Goal: Transaction & Acquisition: Purchase product/service

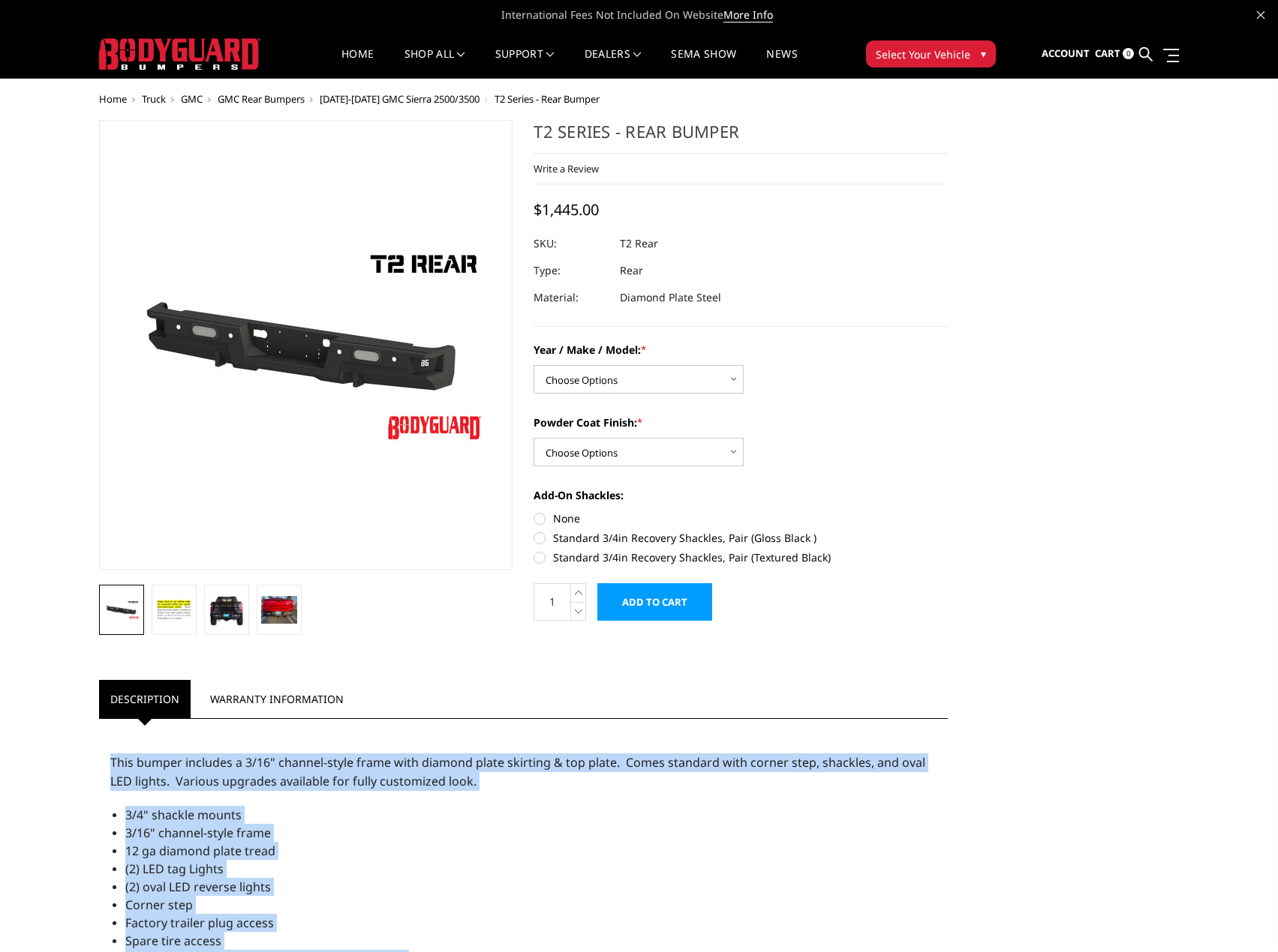
click at [1146, 62] on link at bounding box center [1145, 54] width 13 height 48
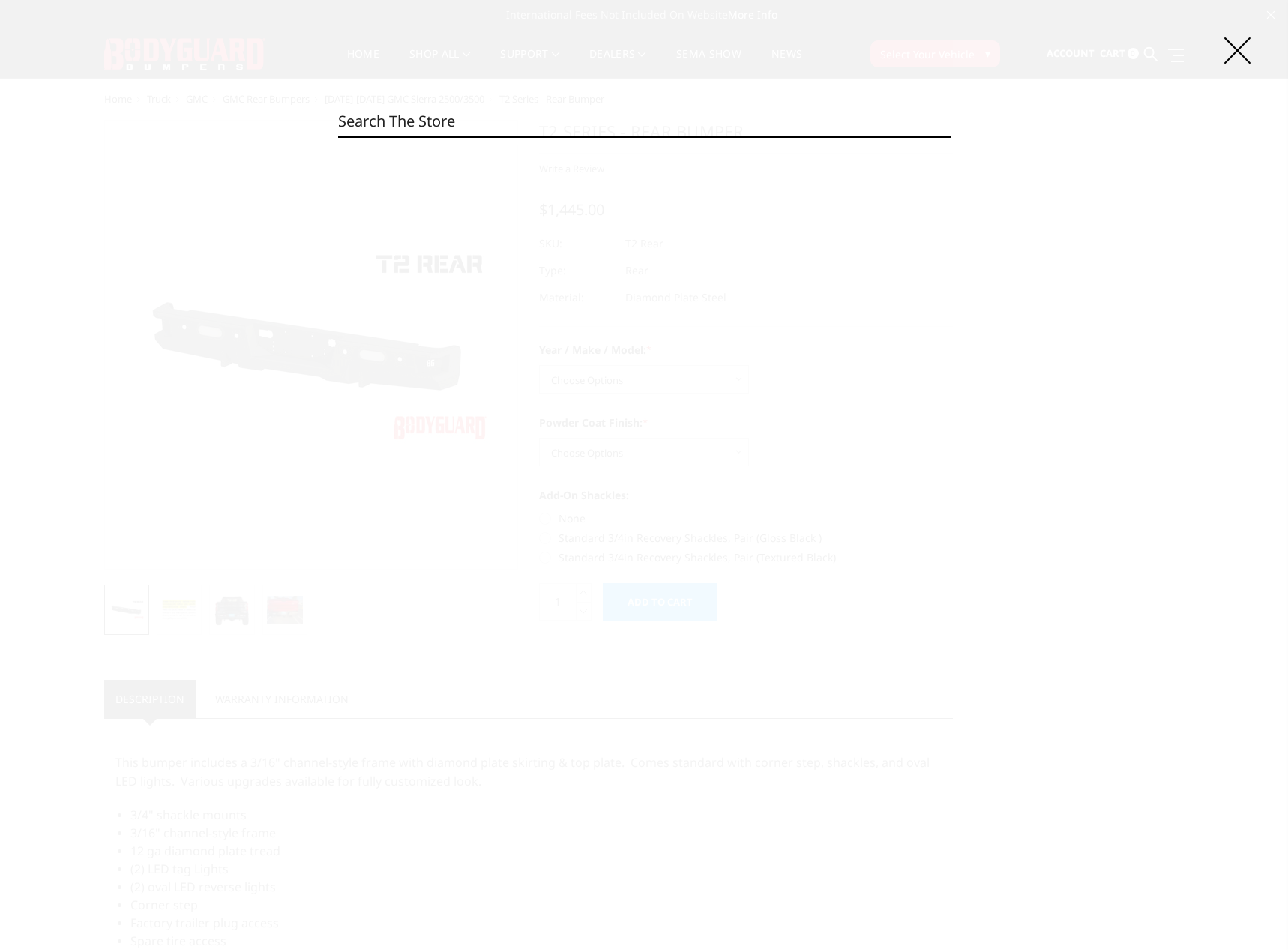
paste input "EEC19AY"
click at [613, 123] on input "EEC19AY" at bounding box center [644, 120] width 613 height 30
paste input "WBMH"
click at [1218, 53] on div "Search EEC19AYWBMH Search 0 product results for 'EEC19AYWBMH'" at bounding box center [644, 476] width 1288 height 952
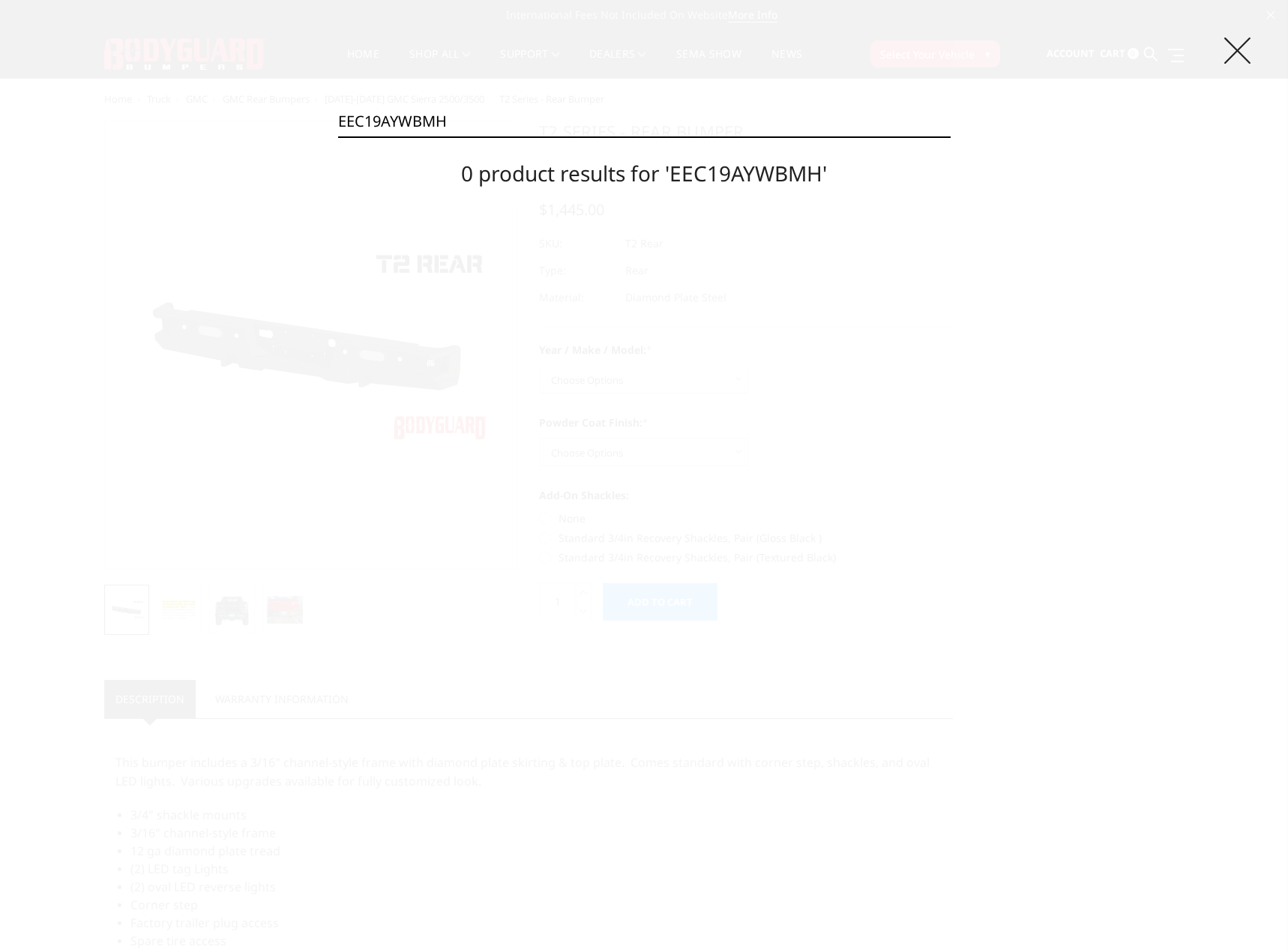
click at [1233, 49] on icon at bounding box center [1237, 50] width 26 height 26
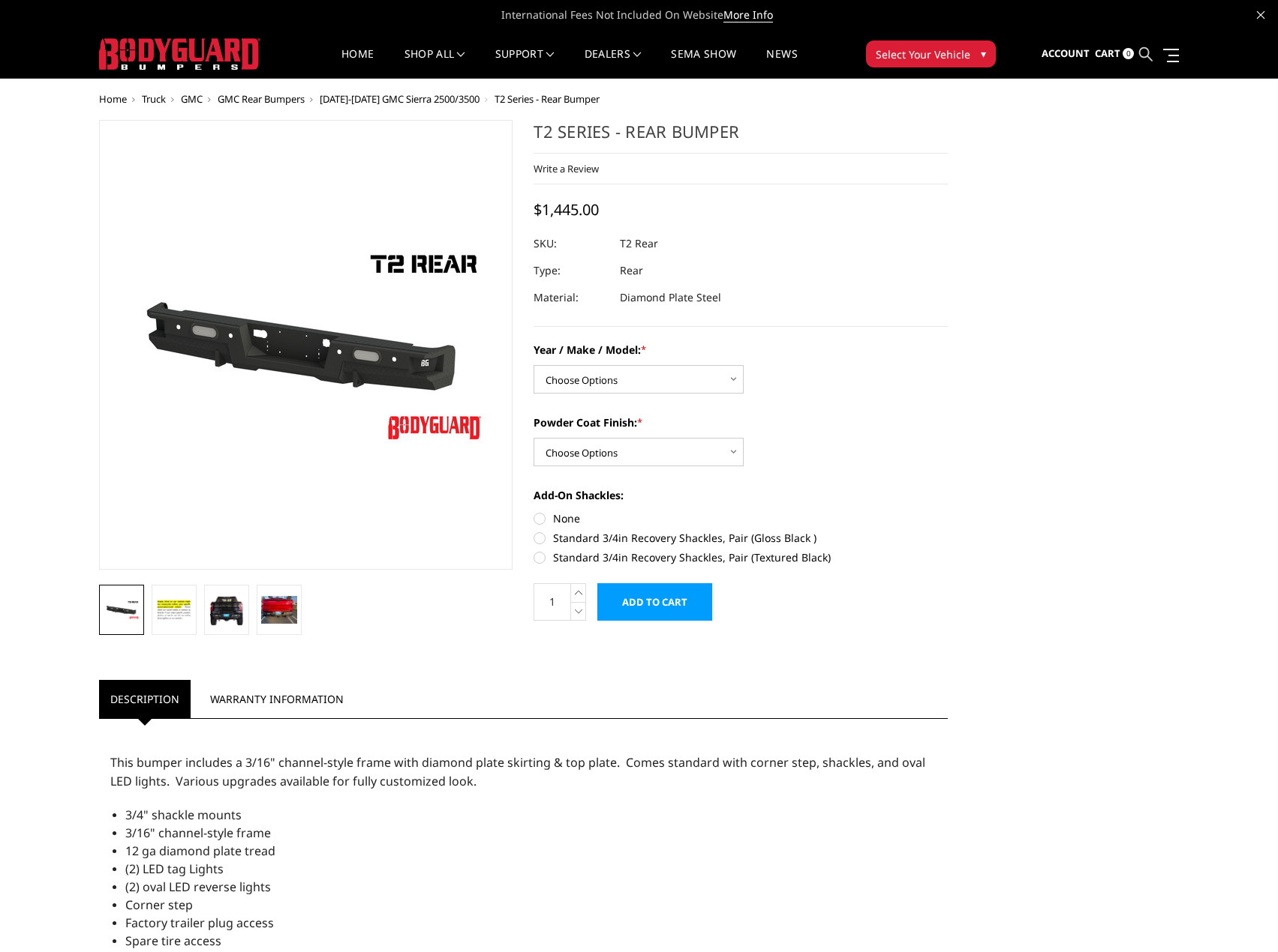
click at [1155, 58] on ul "Account Sign in Register Cart 0 Search EEC19AYWBMH Search 0 product results for…" at bounding box center [1110, 54] width 138 height 48
click at [1150, 57] on icon at bounding box center [1145, 54] width 13 height 13
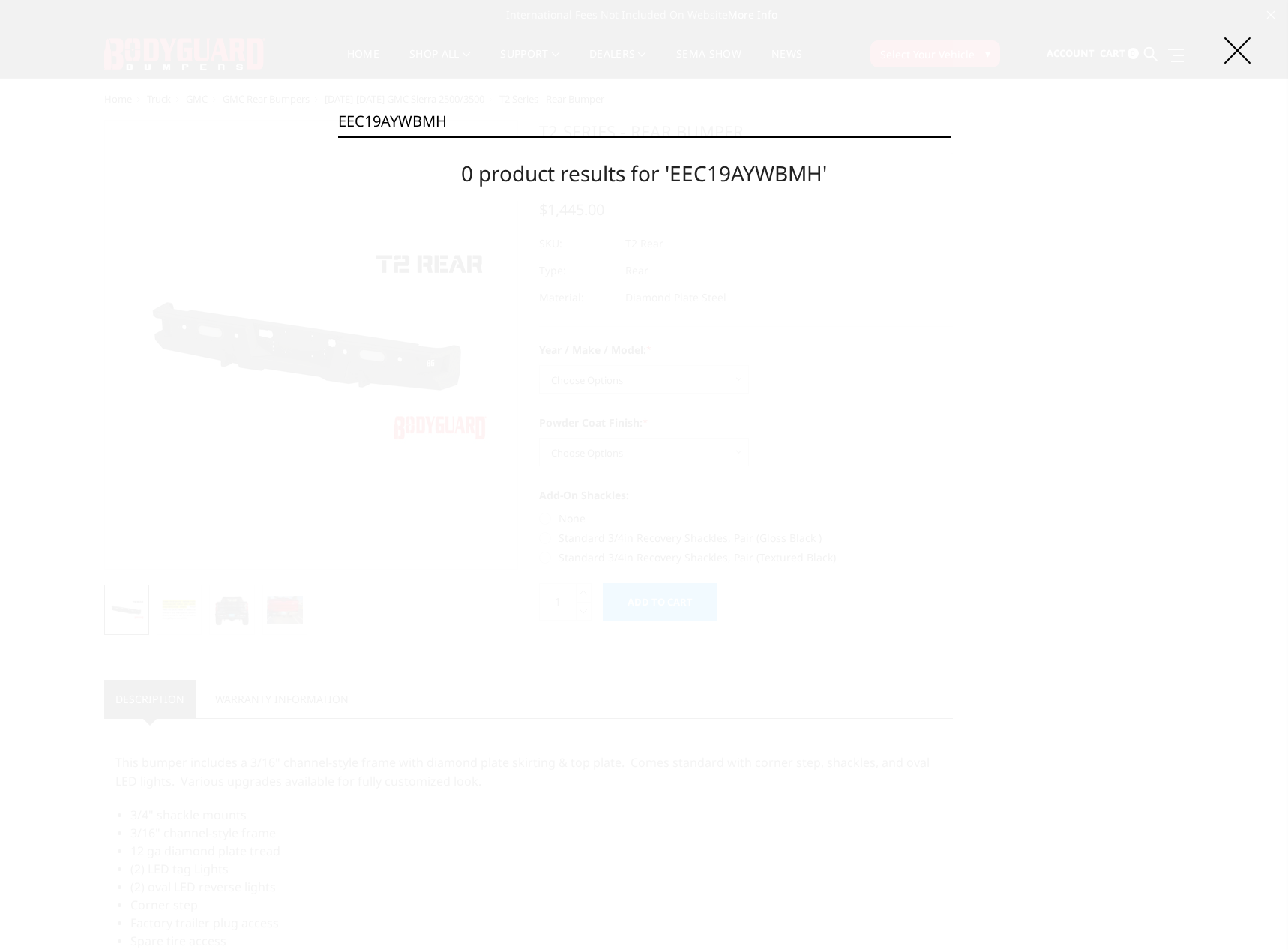
drag, startPoint x: 783, startPoint y: 104, endPoint x: 667, endPoint y: 118, distance: 116.8
click at [667, 118] on input "EEC19AYWBMH" at bounding box center [644, 120] width 613 height 30
paste input "20BYWBMN"
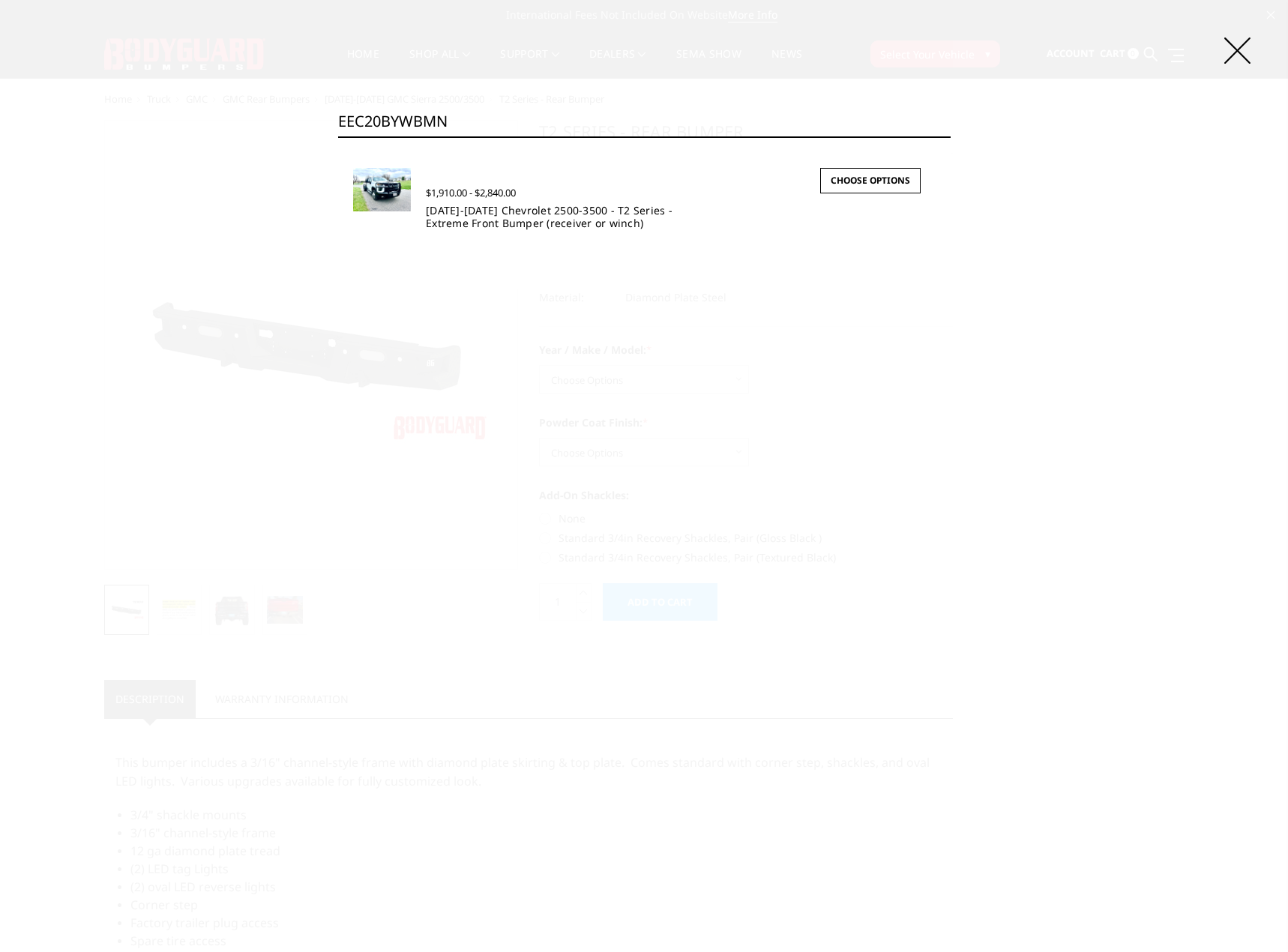
type input "EEC20BYWBMN"
click at [500, 218] on link "2020-2023 Chevrolet 2500-3500 - T2 Series - Extreme Front Bumper (receiver or w…" at bounding box center [549, 217] width 246 height 27
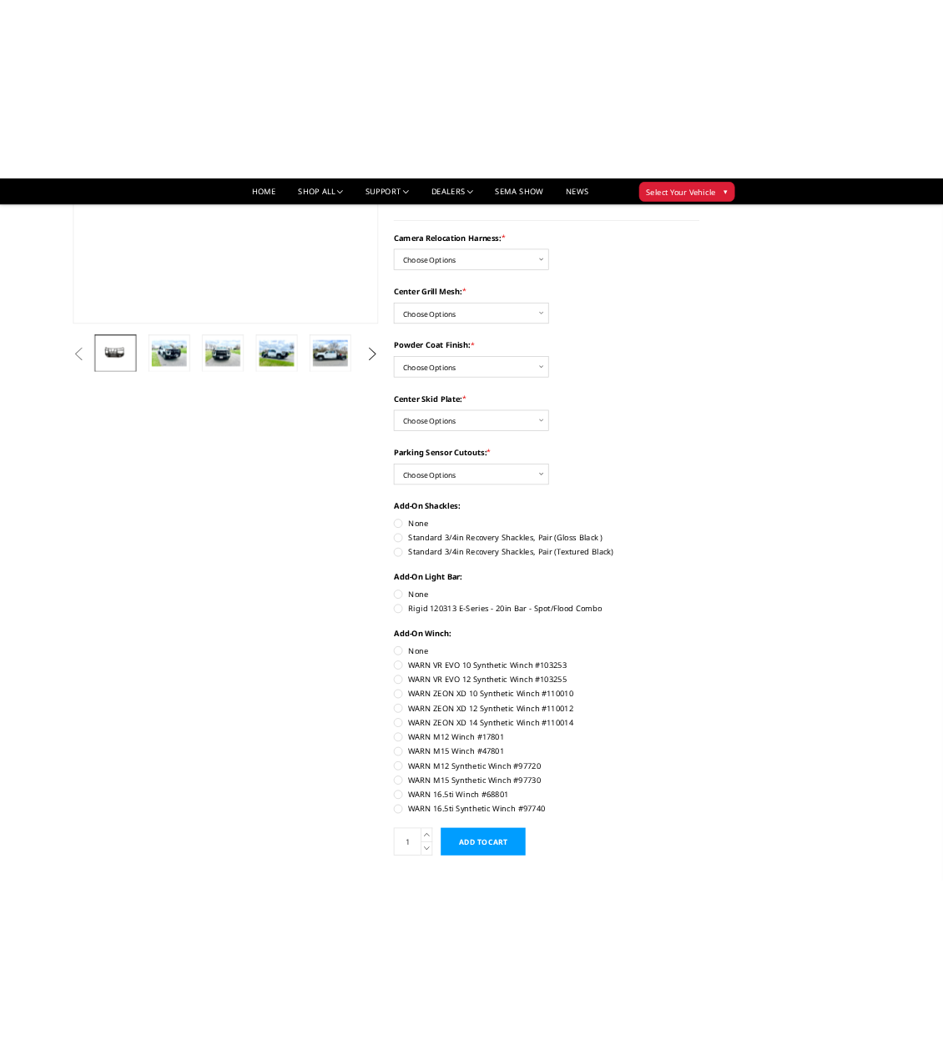
scroll to position [501, 0]
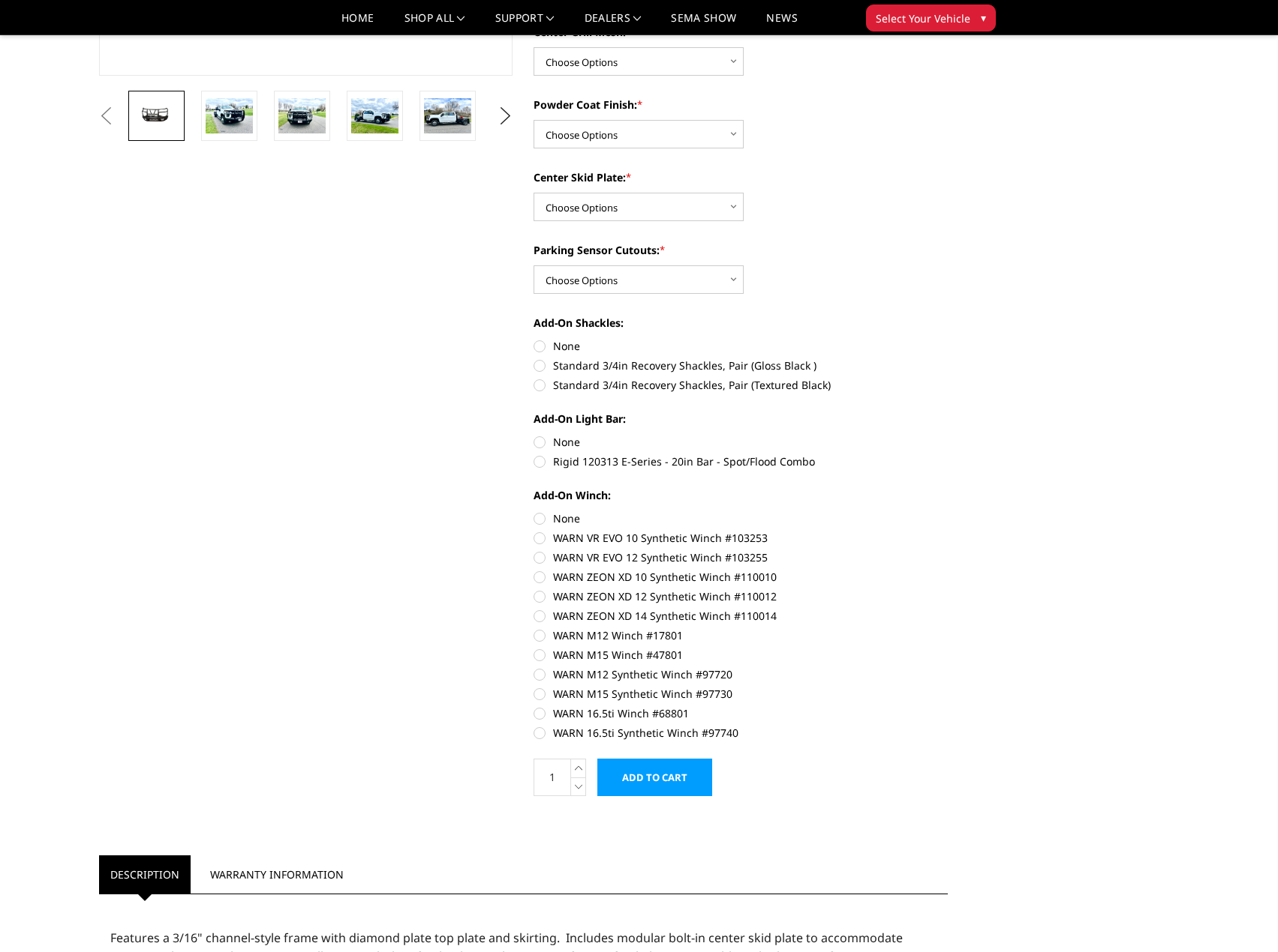
click at [832, 155] on div "Camera Relocation Harness: * Choose Options Without camera harness With camera …" at bounding box center [740, 344] width 415 height 787
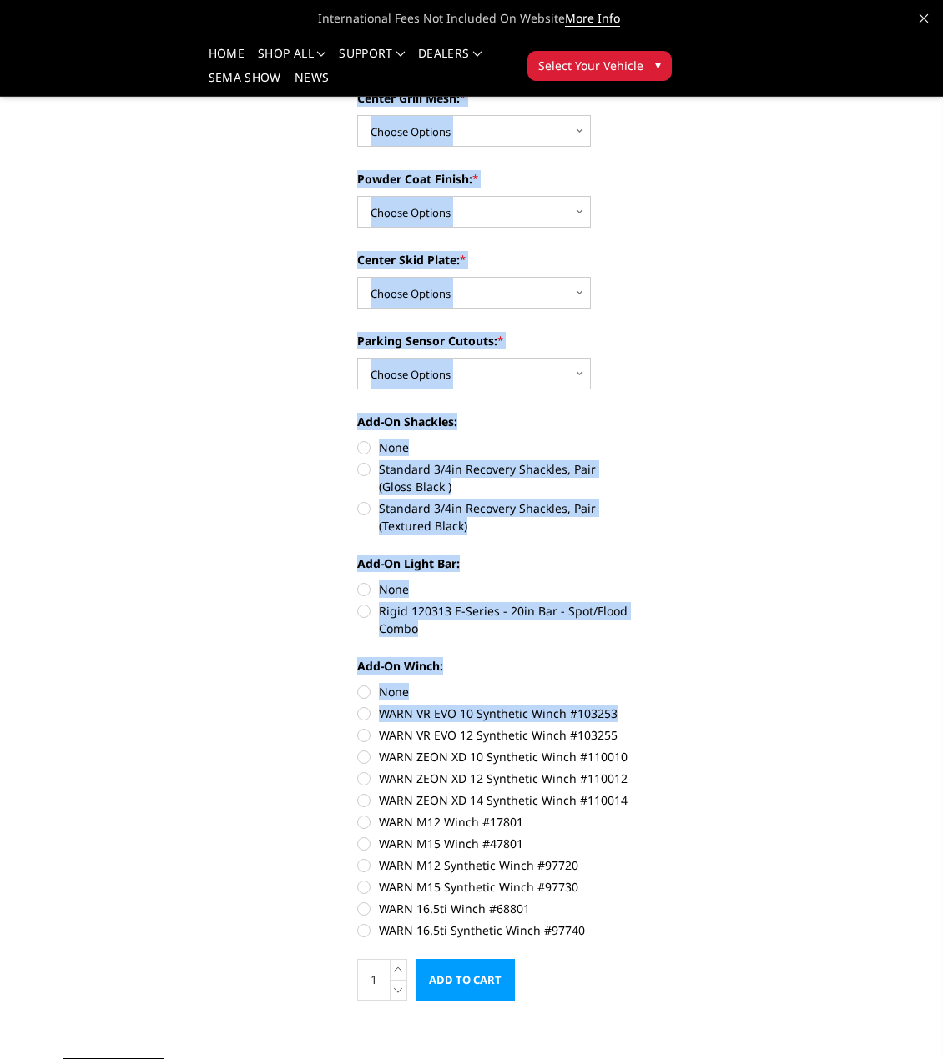
drag, startPoint x: 617, startPoint y: 711, endPoint x: 653, endPoint y: 725, distance: 38.6
click at [653, 725] on div "Previous Next" at bounding box center [471, 772] width 841 height 2353
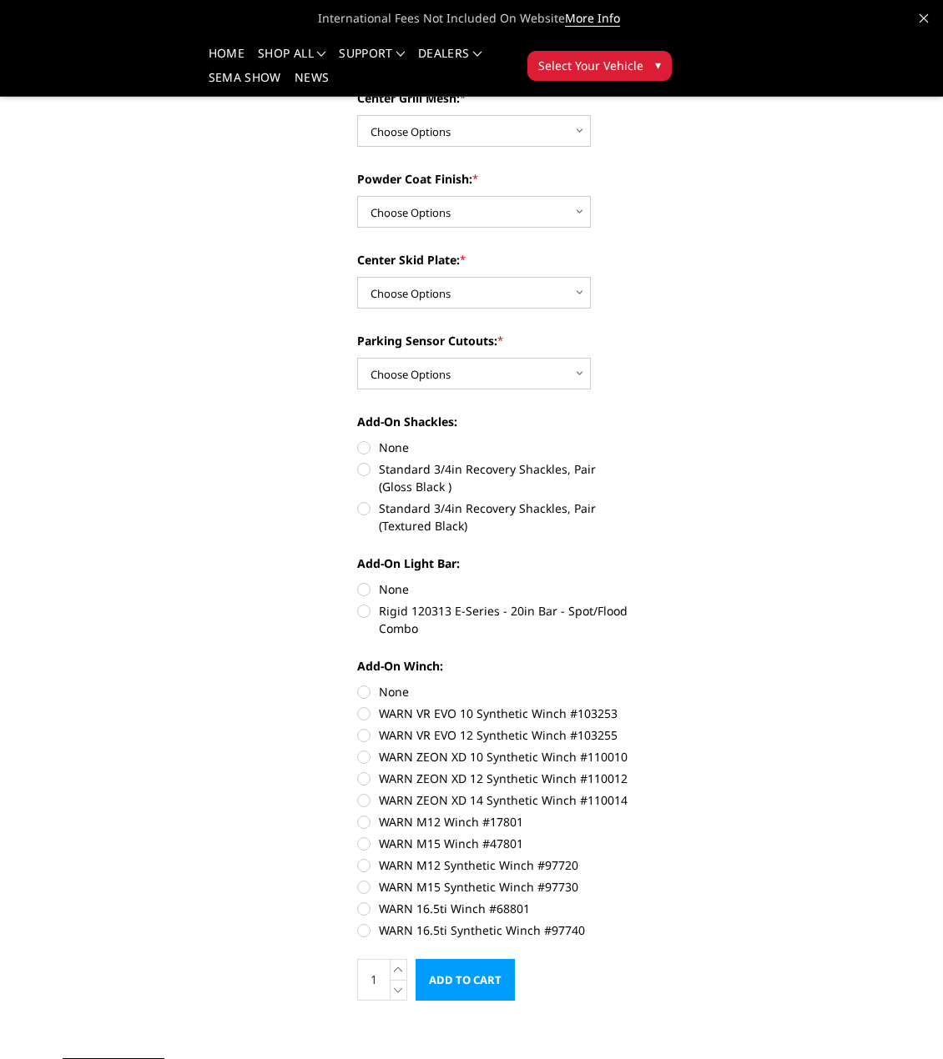
click at [679, 726] on div "Previous Next" at bounding box center [471, 772] width 841 height 2353
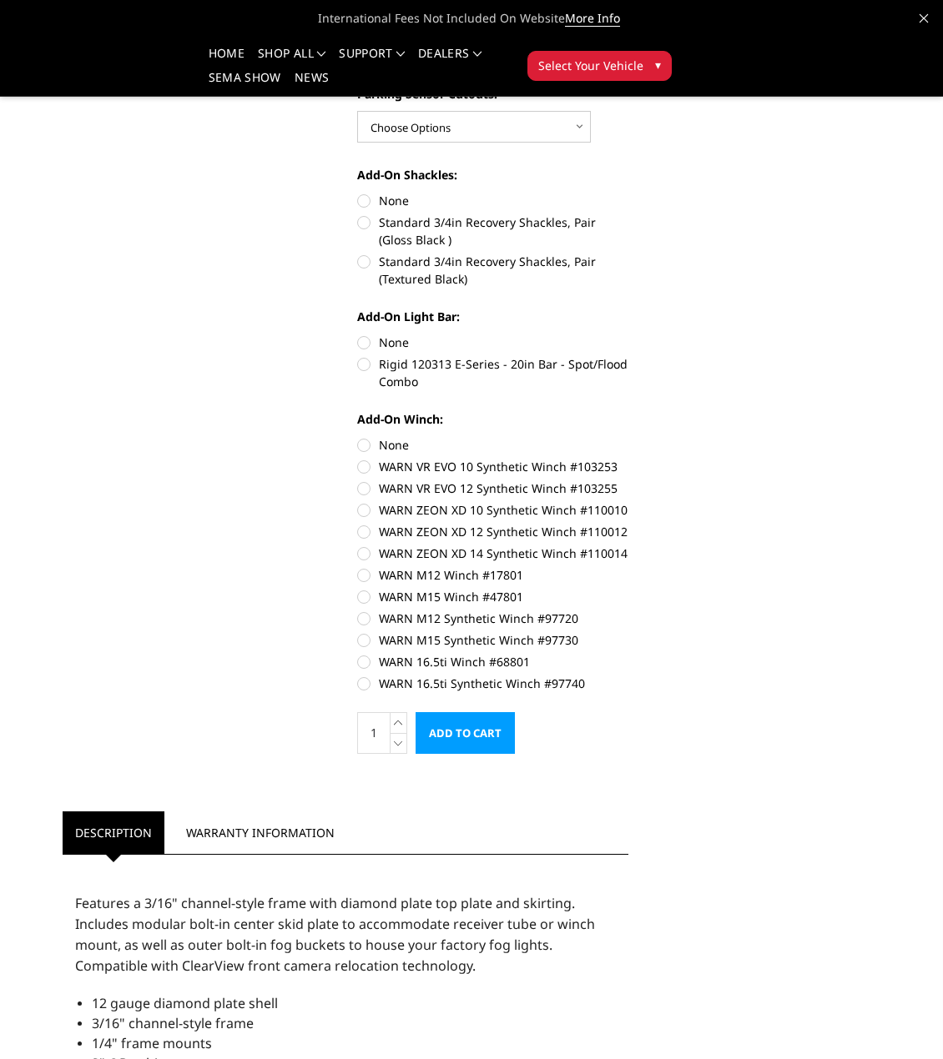
scroll to position [751, 0]
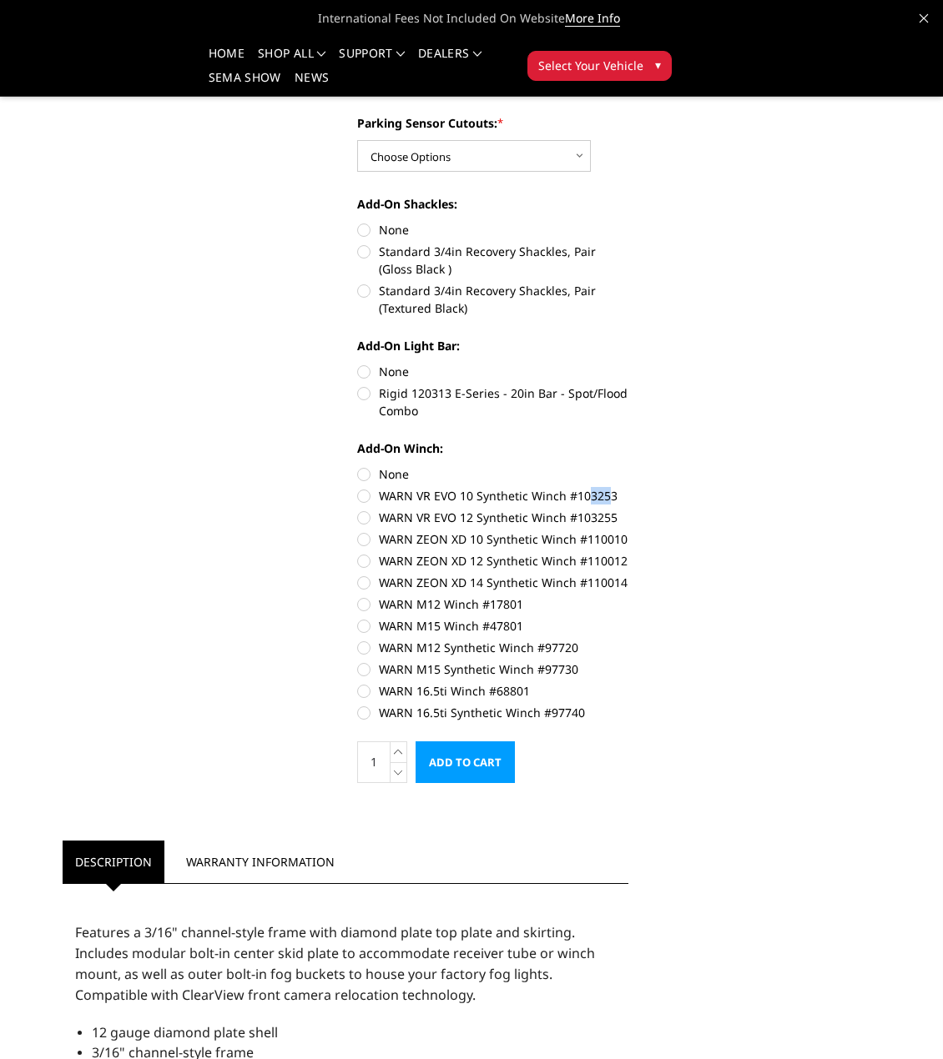
drag, startPoint x: 609, startPoint y: 493, endPoint x: 590, endPoint y: 493, distance: 19.2
click at [586, 493] on label "WARN VR EVO 10 Synthetic Winch #103253" at bounding box center [492, 496] width 271 height 18
click at [590, 493] on label "WARN VR EVO 10 Synthetic Winch #103253" at bounding box center [492, 496] width 271 height 18
click at [628, 466] on input "WARN VR EVO 10 Synthetic Winch #103253" at bounding box center [628, 466] width 1 height 1
radio input "true"
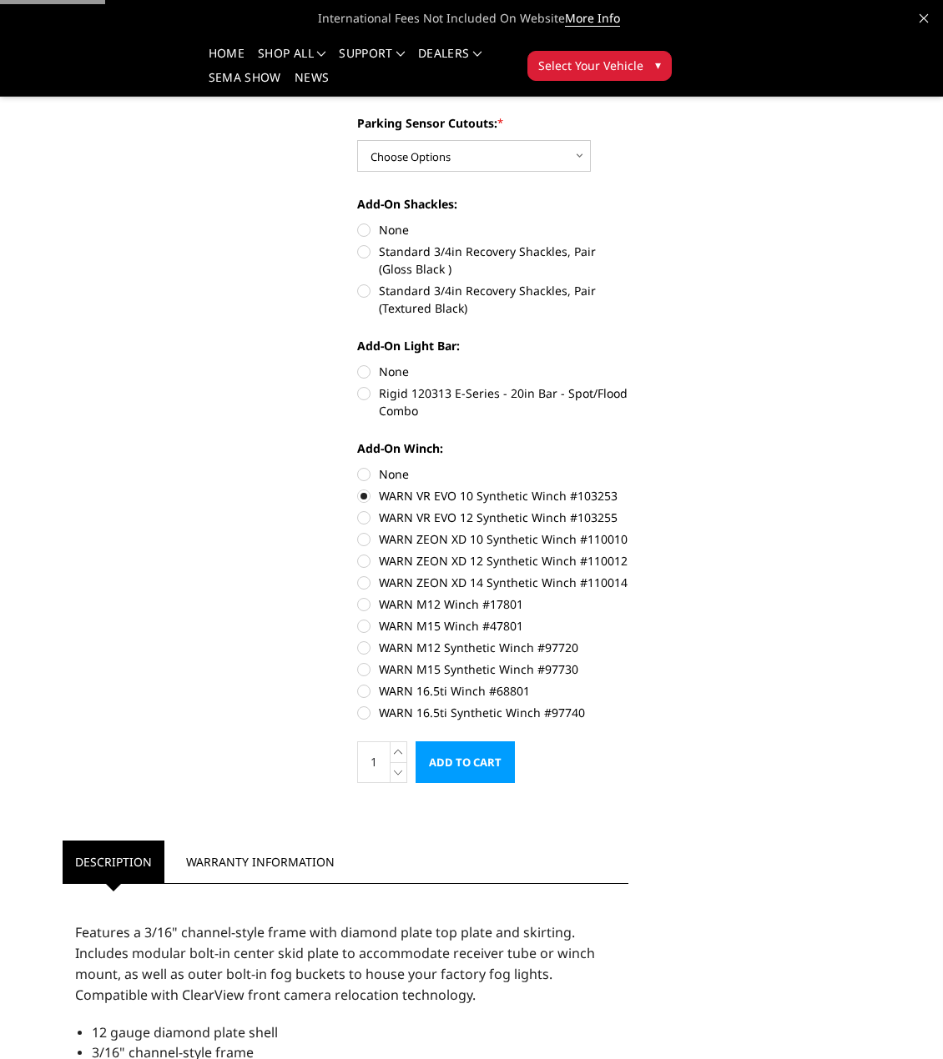
click at [594, 493] on label "WARN VR EVO 10 Synthetic Winch #103253" at bounding box center [492, 496] width 271 height 18
click at [628, 466] on input "WARN VR EVO 10 Synthetic Winch #103253" at bounding box center [628, 466] width 1 height 1
click at [389, 471] on label "None" at bounding box center [492, 475] width 271 height 18
click at [358, 466] on input "None" at bounding box center [357, 466] width 1 height 1
radio input "true"
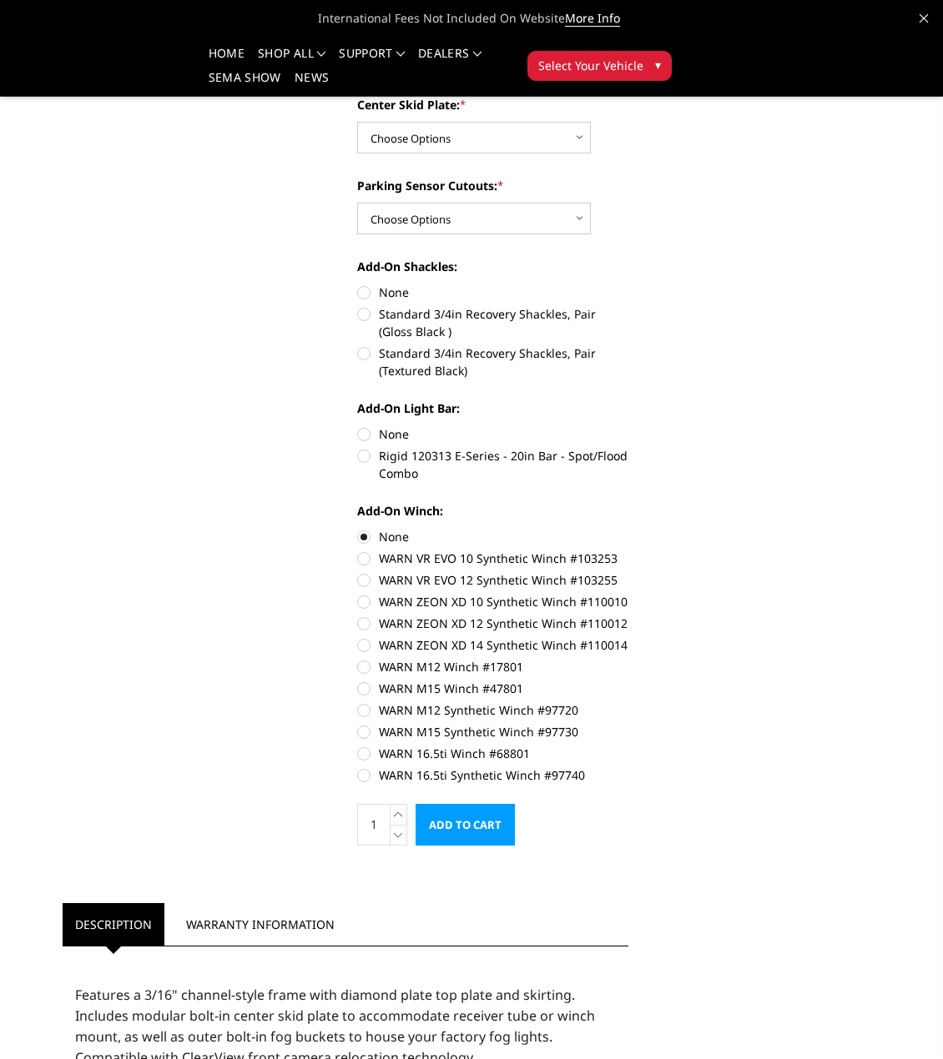
scroll to position [690, 0]
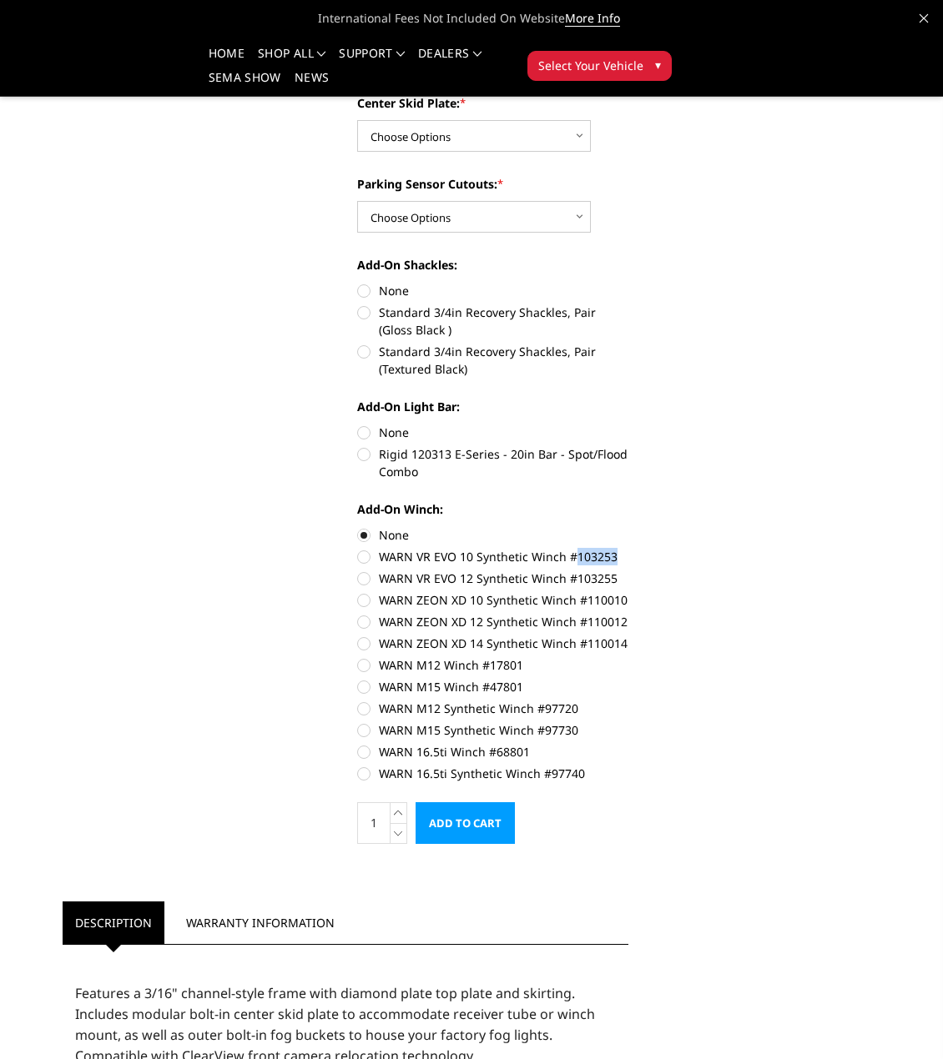
drag, startPoint x: 617, startPoint y: 551, endPoint x: 575, endPoint y: 557, distance: 42.9
click at [575, 557] on label "WARN VR EVO 10 Synthetic Winch #103253" at bounding box center [492, 557] width 271 height 18
copy label "103253"
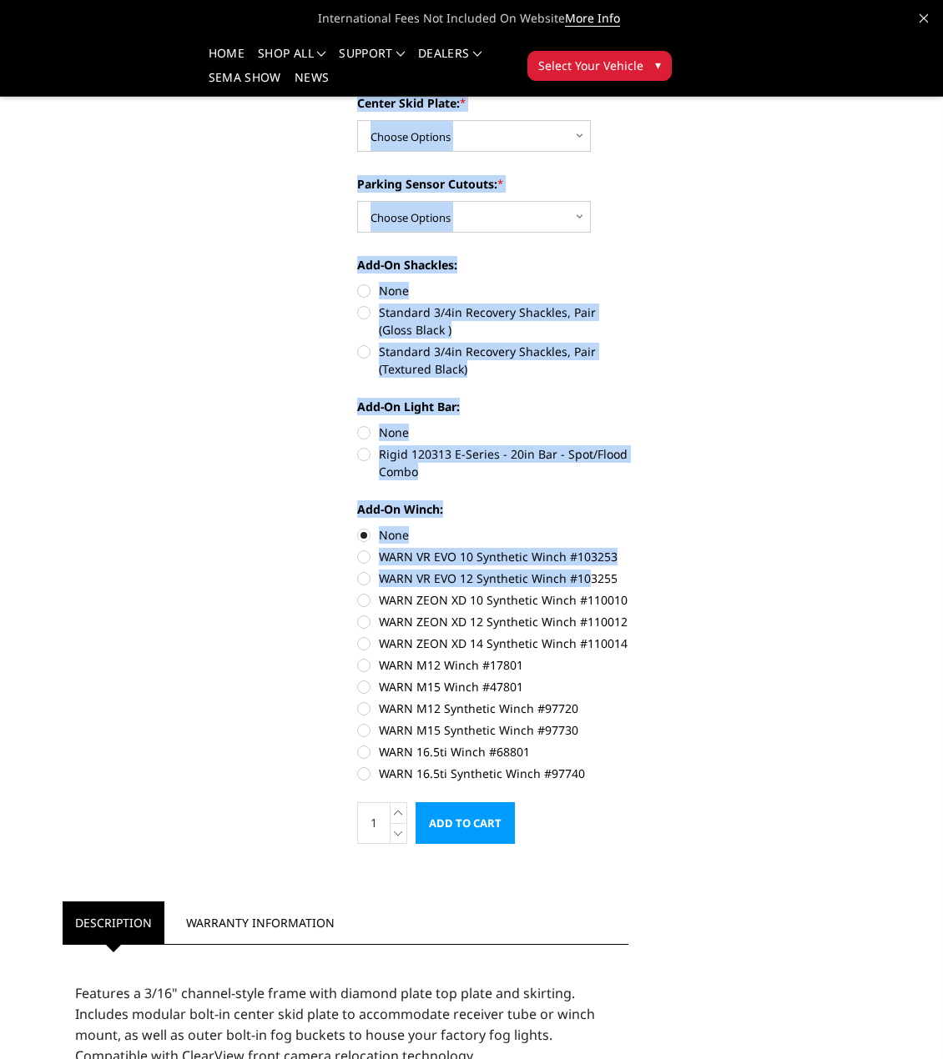
drag, startPoint x: 629, startPoint y: 578, endPoint x: 586, endPoint y: 574, distance: 42.8
click at [586, 574] on div "Previous Next" at bounding box center [471, 615] width 841 height 2353
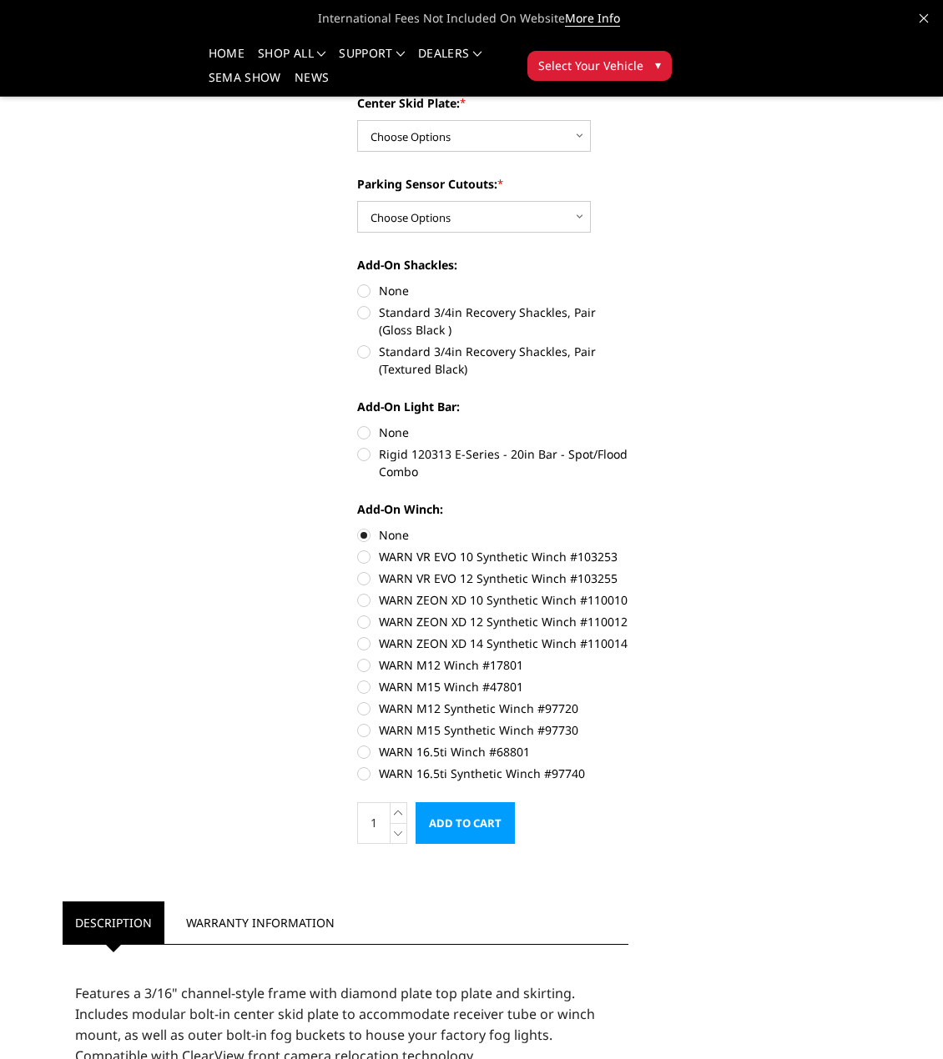
click at [674, 586] on div "Previous Next" at bounding box center [471, 615] width 841 height 2353
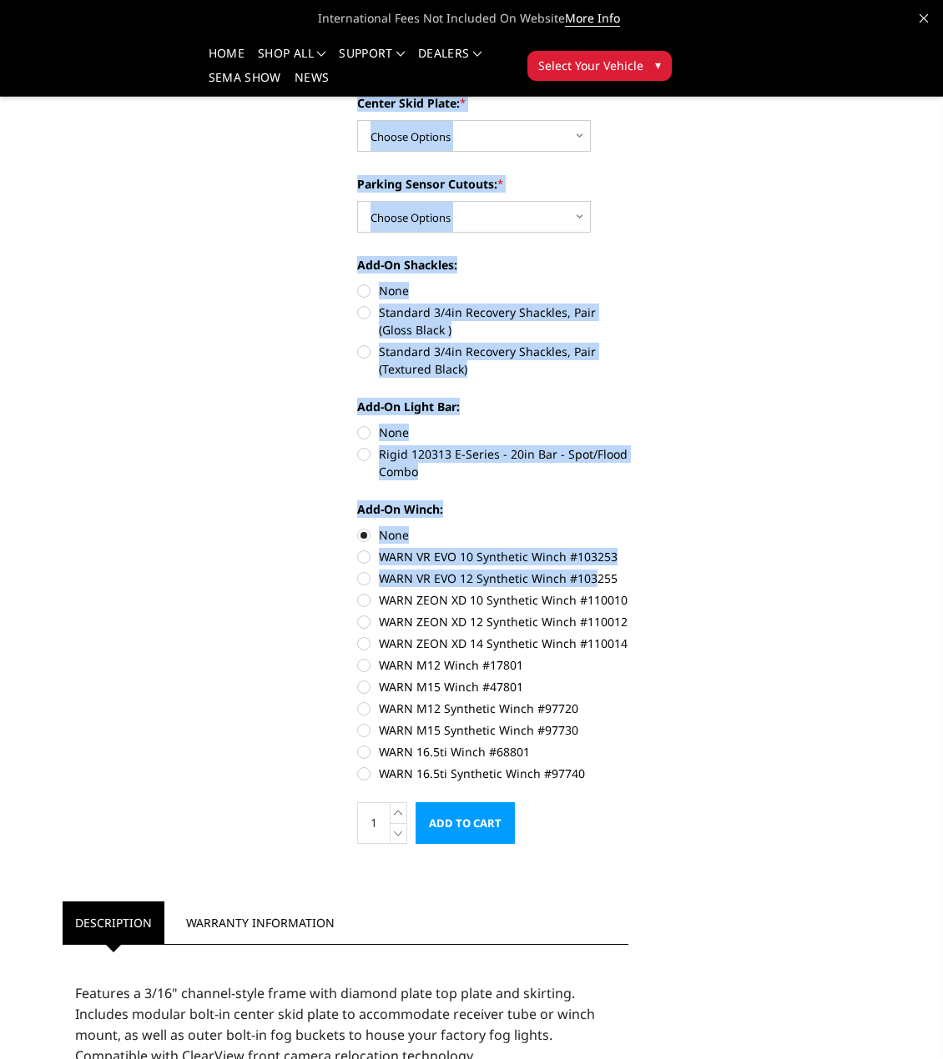
drag, startPoint x: 643, startPoint y: 585, endPoint x: 595, endPoint y: 579, distance: 48.7
click at [595, 579] on div "Previous Next" at bounding box center [471, 615] width 841 height 2353
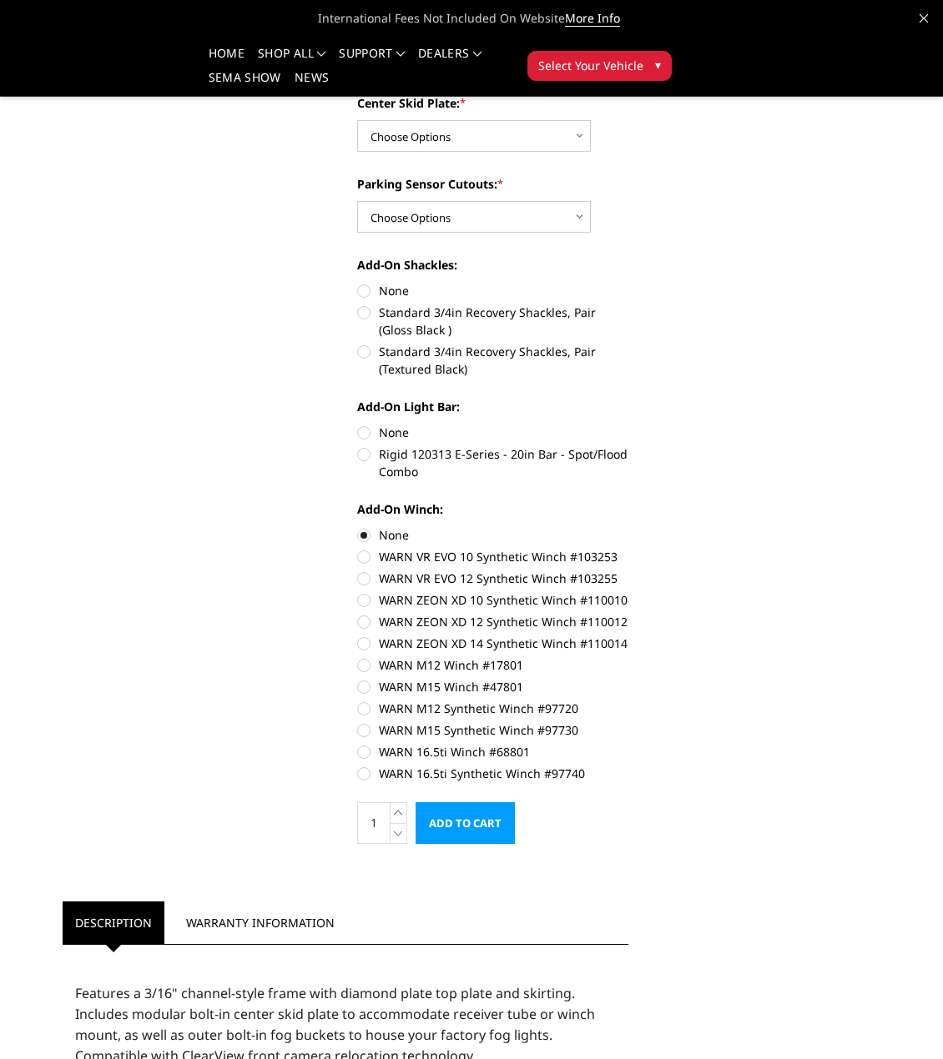
click at [663, 588] on div "Previous Next" at bounding box center [471, 615] width 841 height 2353
drag, startPoint x: 619, startPoint y: 582, endPoint x: 601, endPoint y: 580, distance: 17.7
click at [575, 578] on label "WARN VR EVO 12 Synthetic Winch #103255" at bounding box center [492, 579] width 271 height 18
copy label "103255"
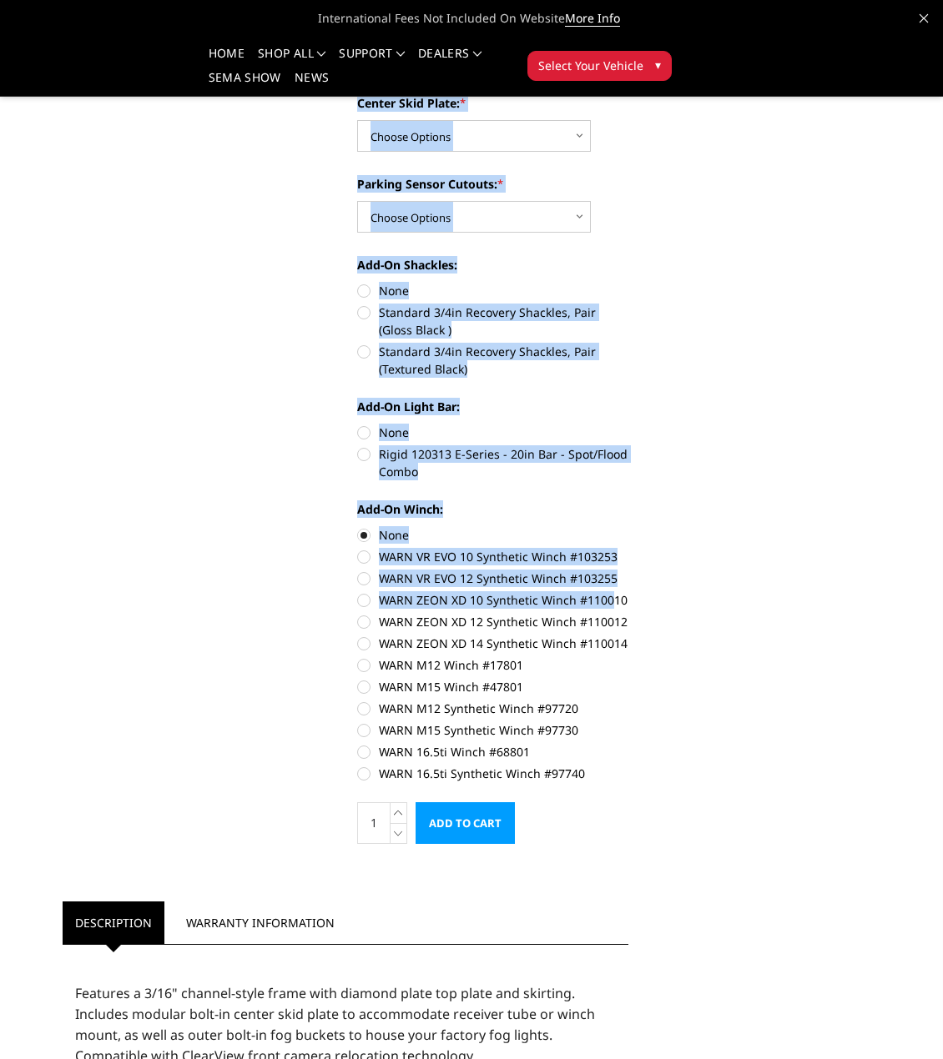
drag, startPoint x: 666, startPoint y: 607, endPoint x: 610, endPoint y: 604, distance: 56.0
click at [610, 604] on div "Previous Next" at bounding box center [471, 615] width 841 height 2353
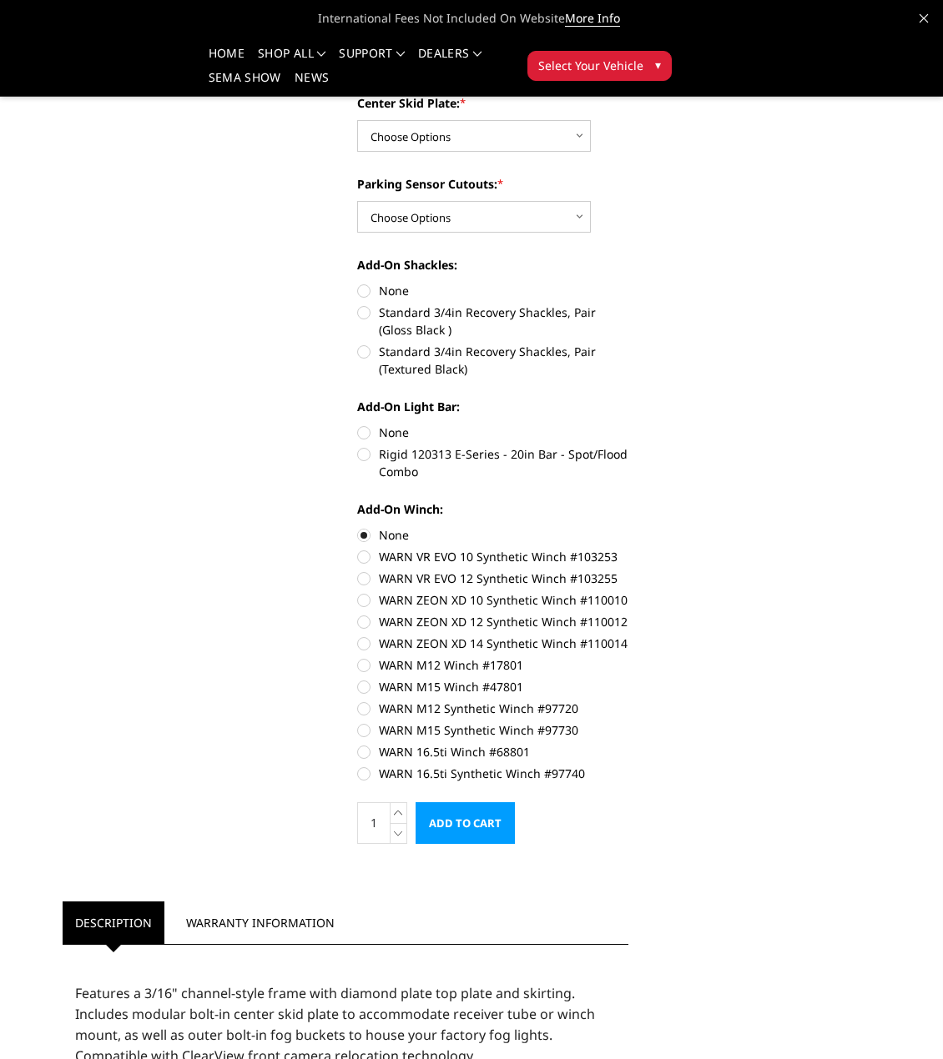
click at [649, 604] on div "Previous Next" at bounding box center [471, 615] width 841 height 2353
drag, startPoint x: 638, startPoint y: 604, endPoint x: 585, endPoint y: 605, distance: 53.4
click at [585, 605] on section "2020-2023 Chevrolet 2500-3500 - T2 Series - Extreme Front Bumper (receiver or w…" at bounding box center [492, 150] width 294 height 1422
copy label "110010"
click at [750, 756] on div "Previous Next" at bounding box center [471, 615] width 841 height 2353
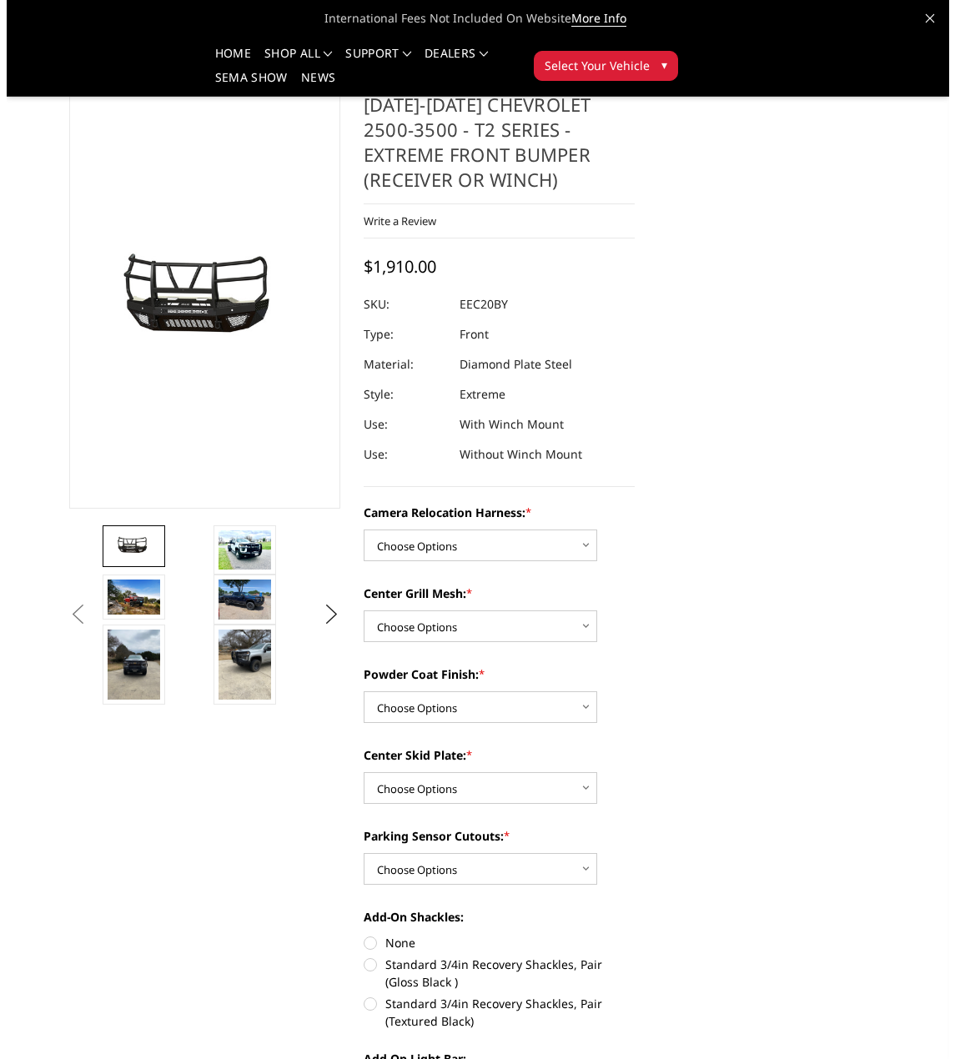
scroll to position [0, 0]
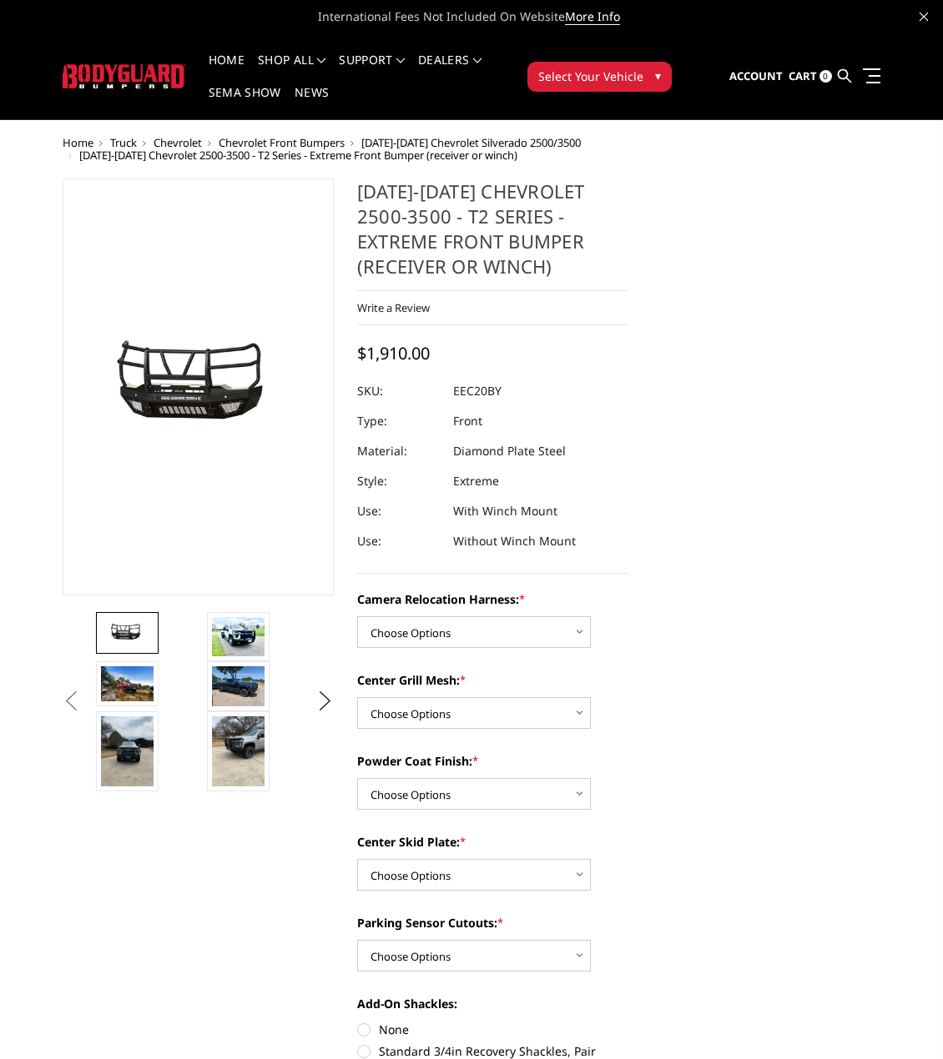
click at [841, 69] on icon at bounding box center [844, 75] width 13 height 13
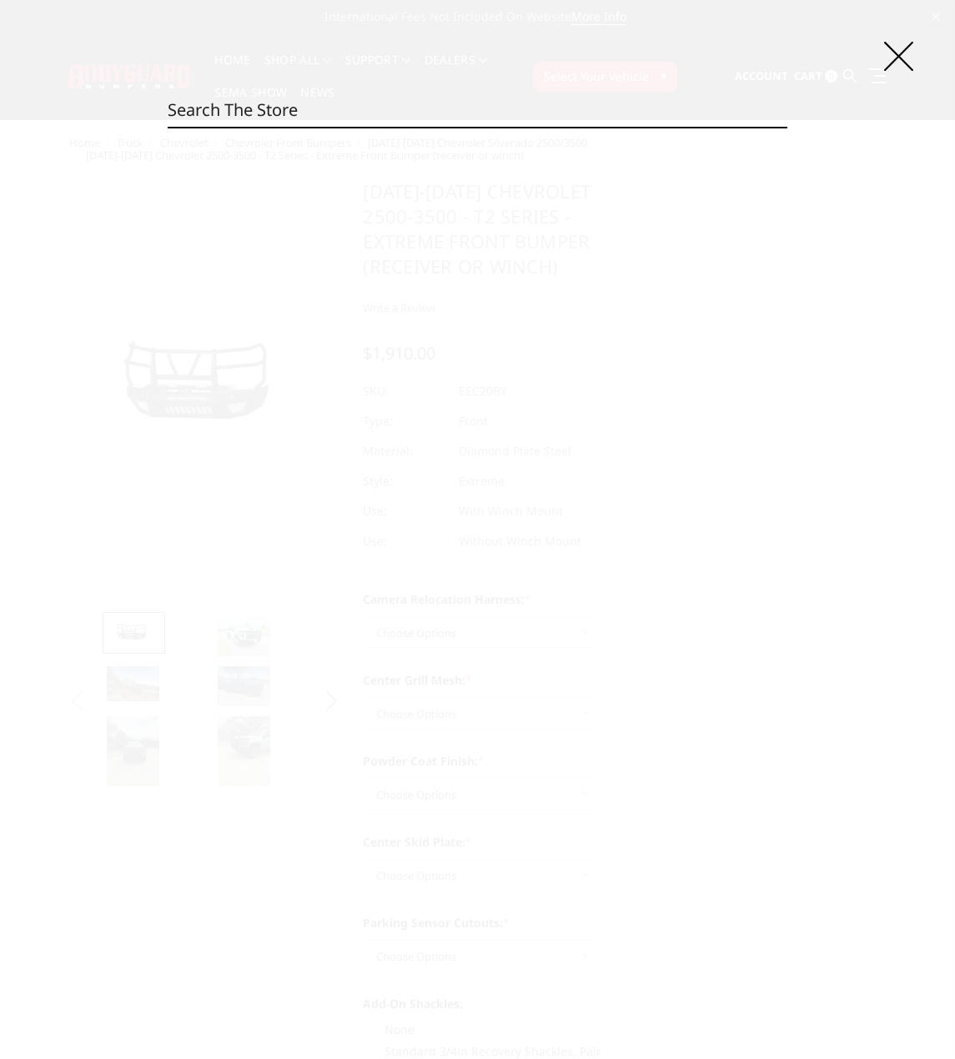
paste input "EEC24BYWBMH"
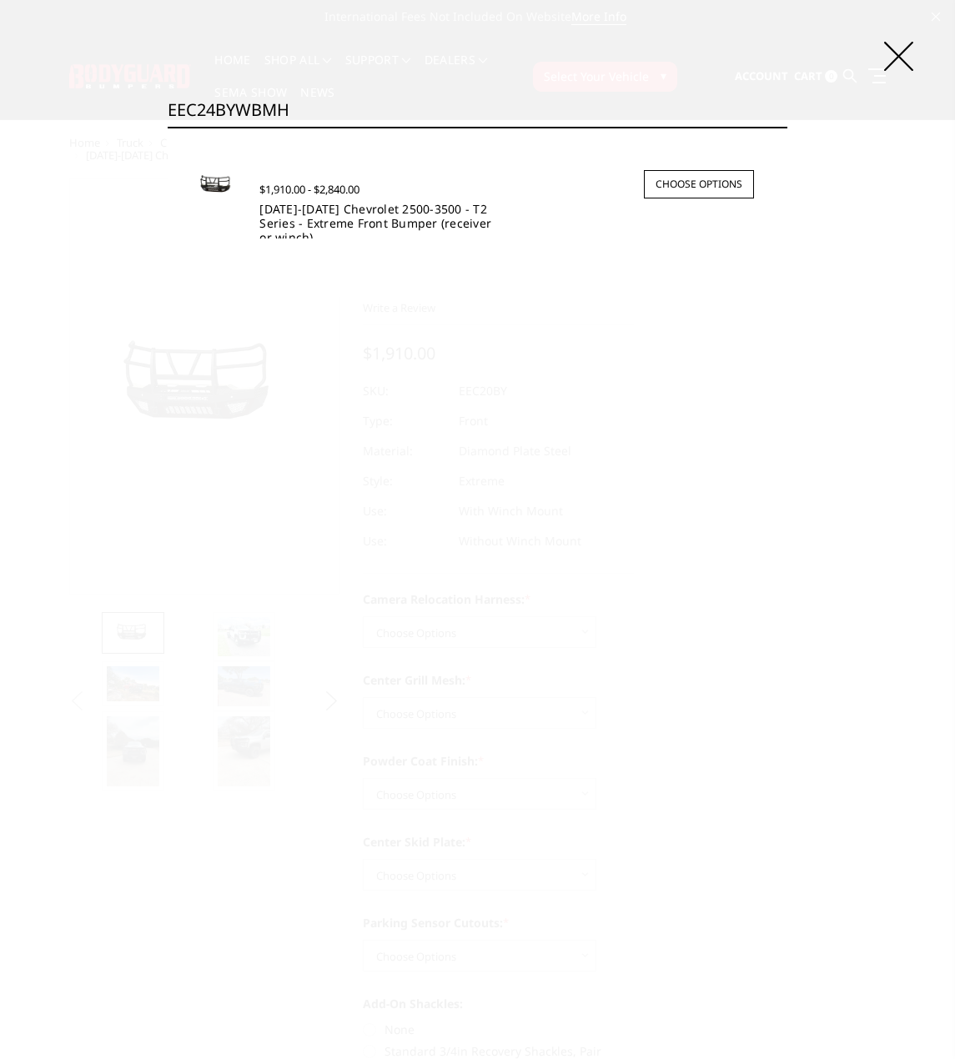
type input "EEC24BYWBMH"
click at [442, 214] on link "2024-2025 Chevrolet 2500-3500 - T2 Series - Extreme Front Bumper (receiver or w…" at bounding box center [375, 223] width 232 height 44
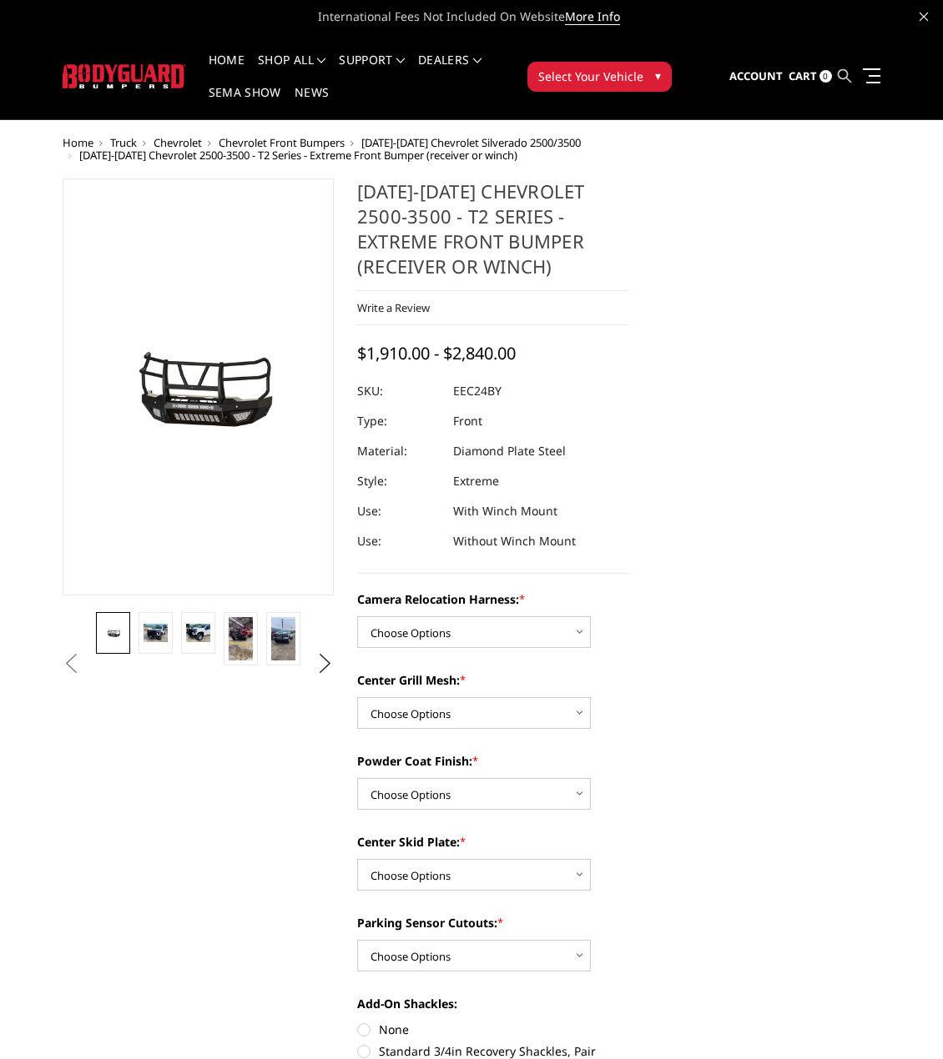
click at [842, 81] on icon at bounding box center [844, 75] width 13 height 13
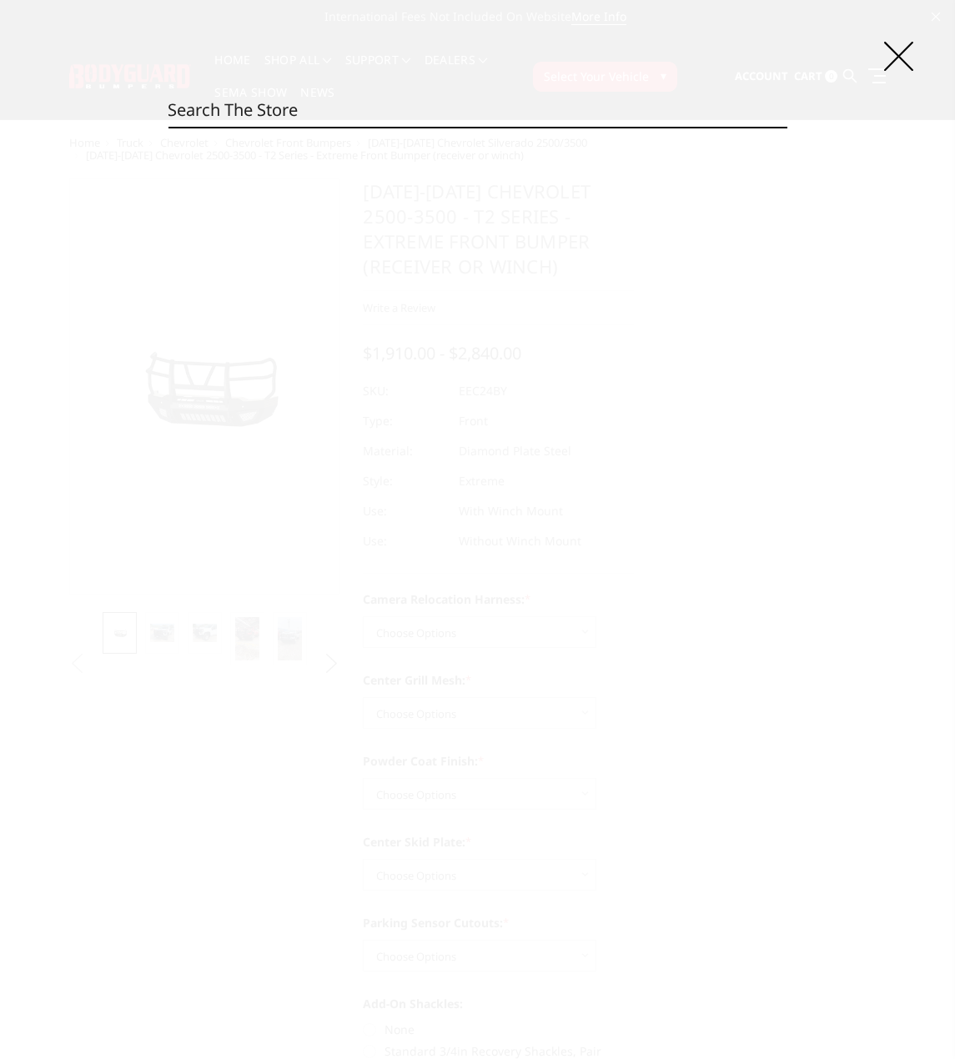
paste input "EEF17BNWBMH"
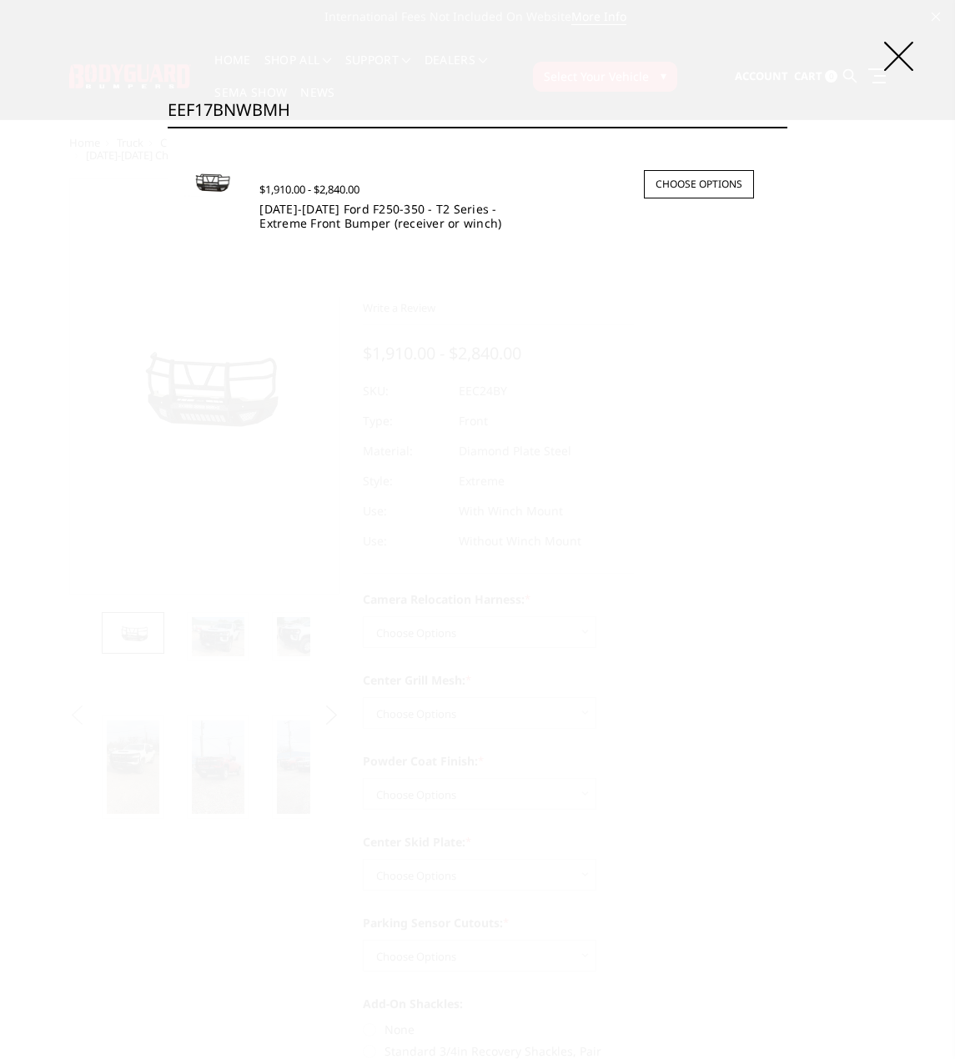
type input "EEF17BNWBMH"
click at [378, 206] on link "2017-2022 Ford F250-350 - T2 Series - Extreme Front Bumper (receiver or winch)" at bounding box center [380, 216] width 242 height 30
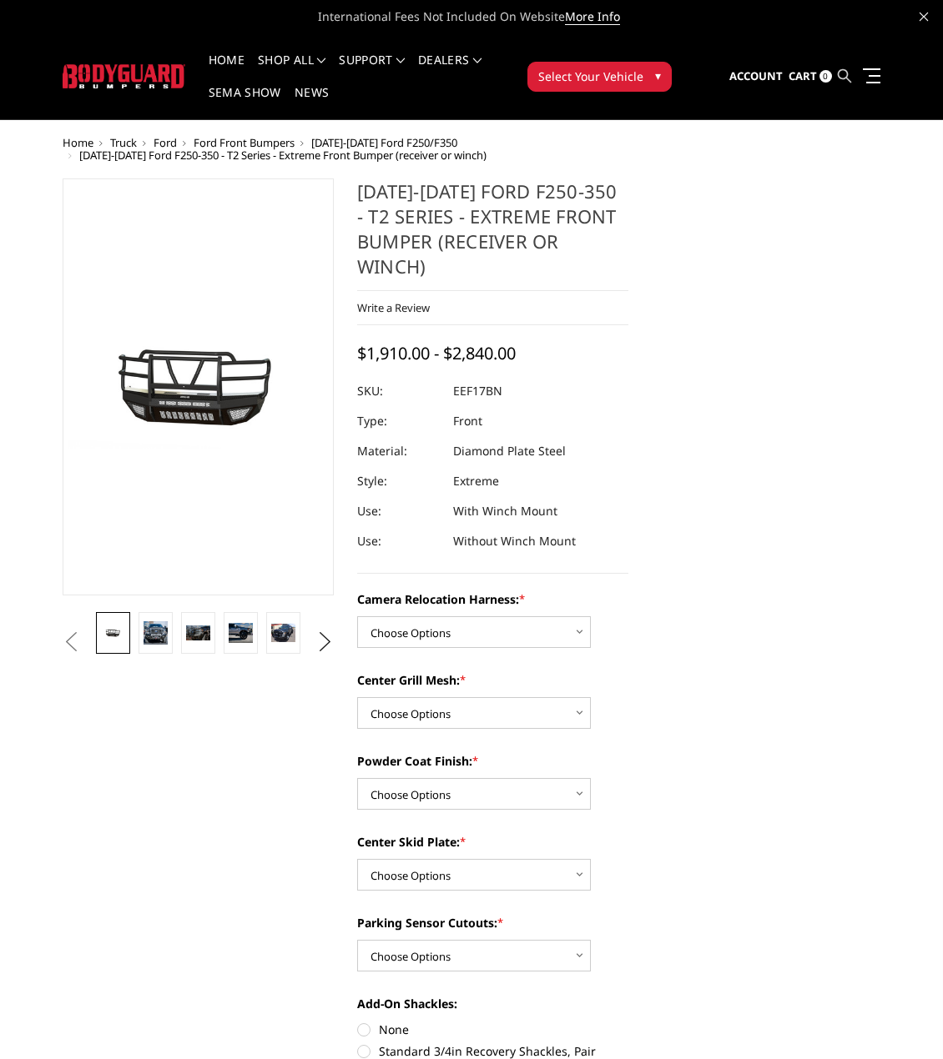
click at [839, 74] on icon at bounding box center [844, 75] width 13 height 13
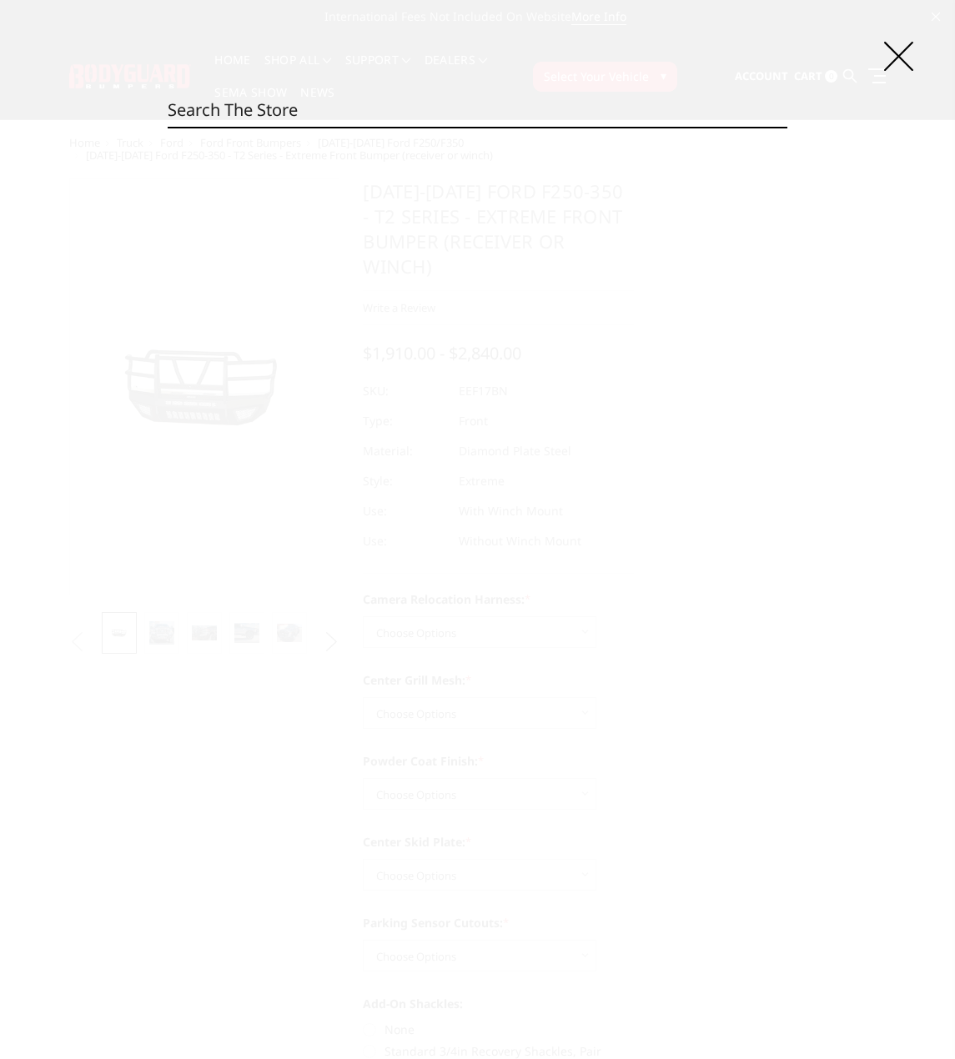
paste input "EEF23BYWBMH"
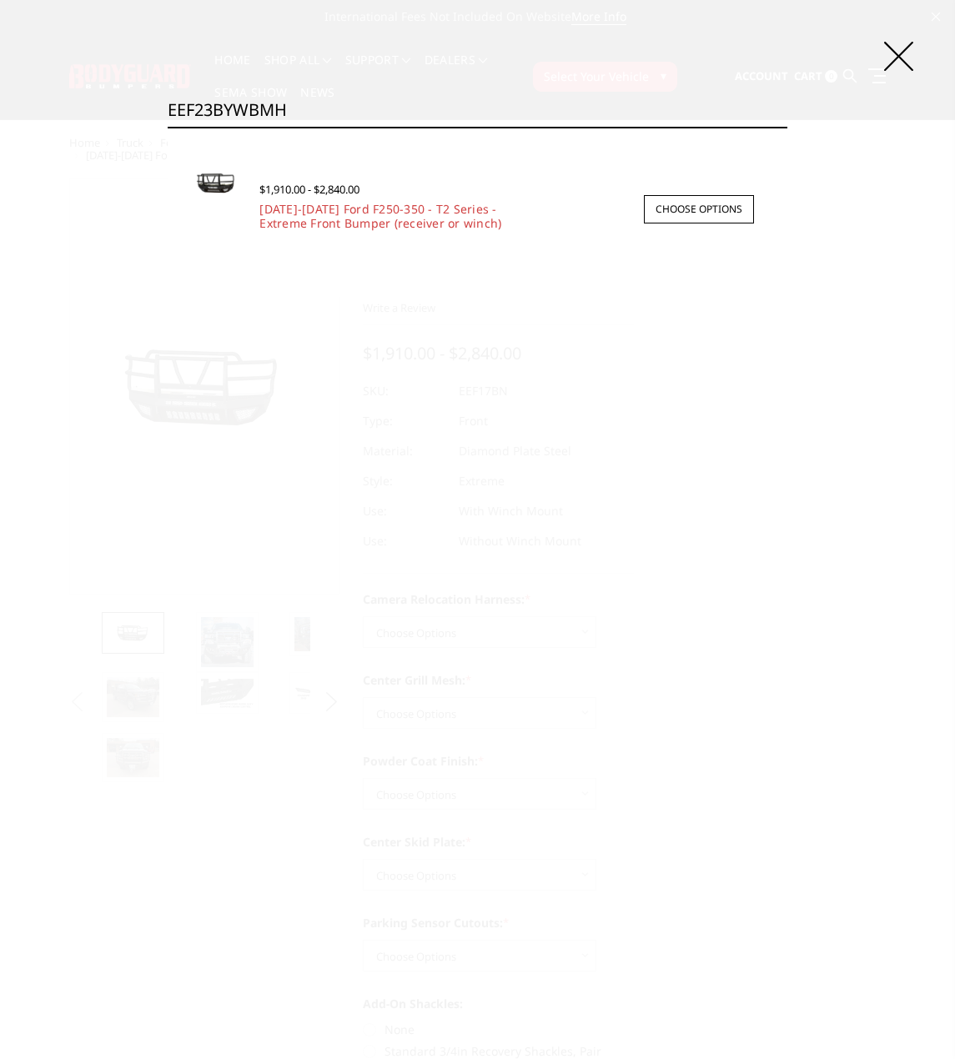
type input "EEF23BYWBMH"
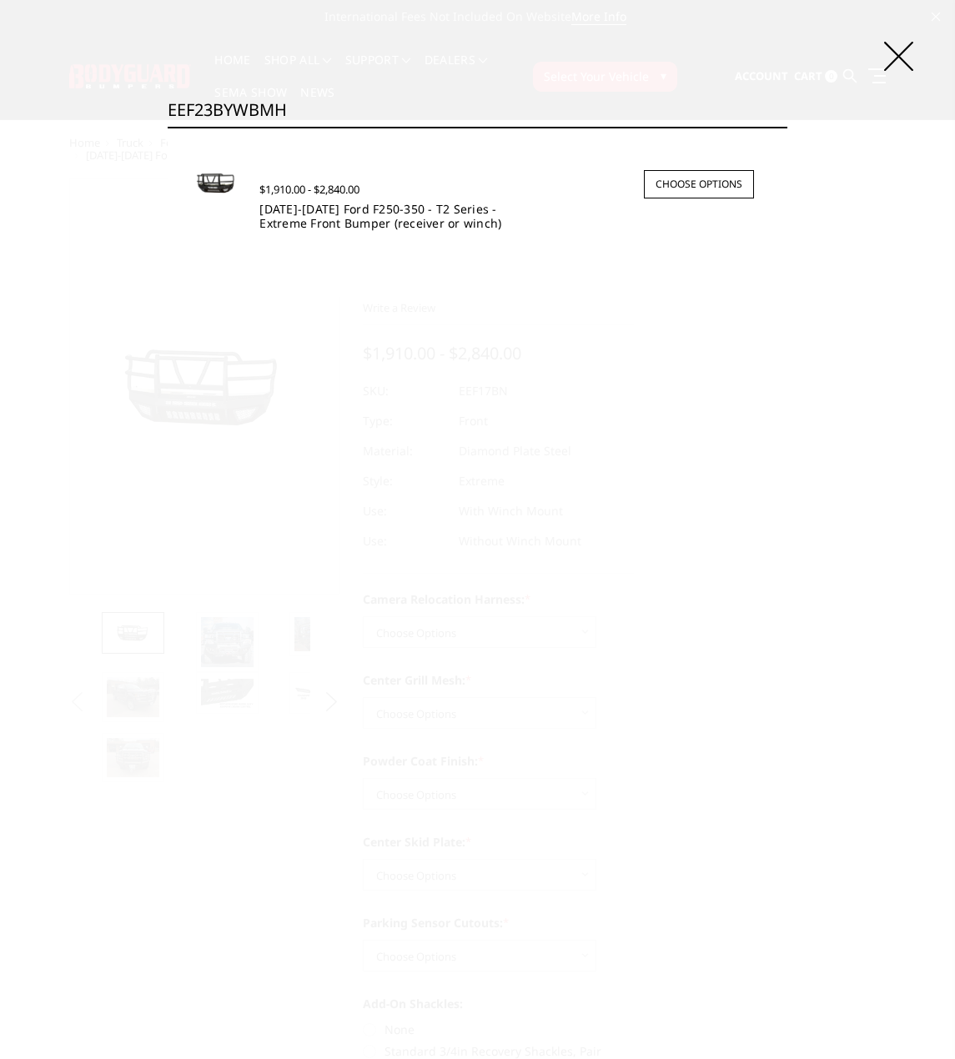
click at [380, 224] on link "2023-2025 Ford F250-350 - T2 Series - Extreme Front Bumper (receiver or winch)" at bounding box center [380, 216] width 242 height 30
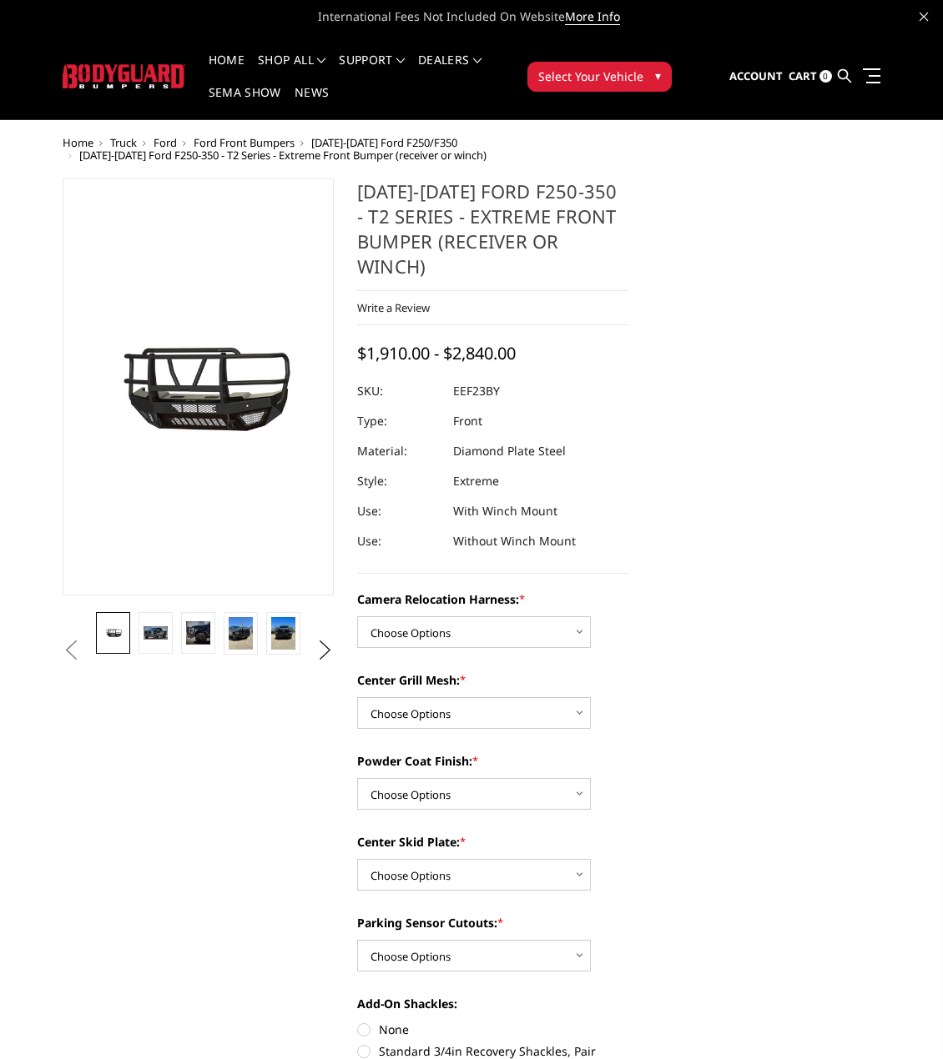
click at [853, 78] on ul "Account Sign in Register Cart 0 Search Search" at bounding box center [804, 76] width 151 height 49
click at [850, 78] on icon at bounding box center [844, 75] width 13 height 13
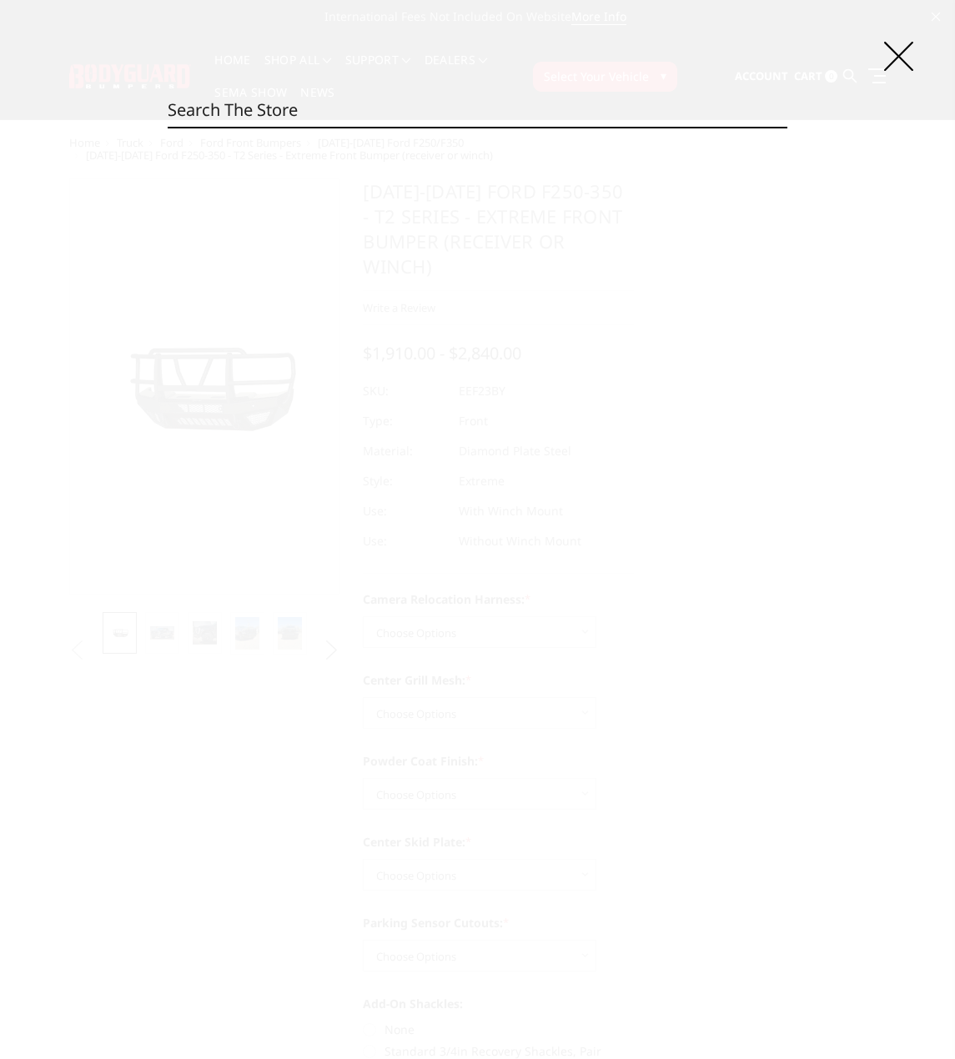
paste input "EEF23DYWBMH"
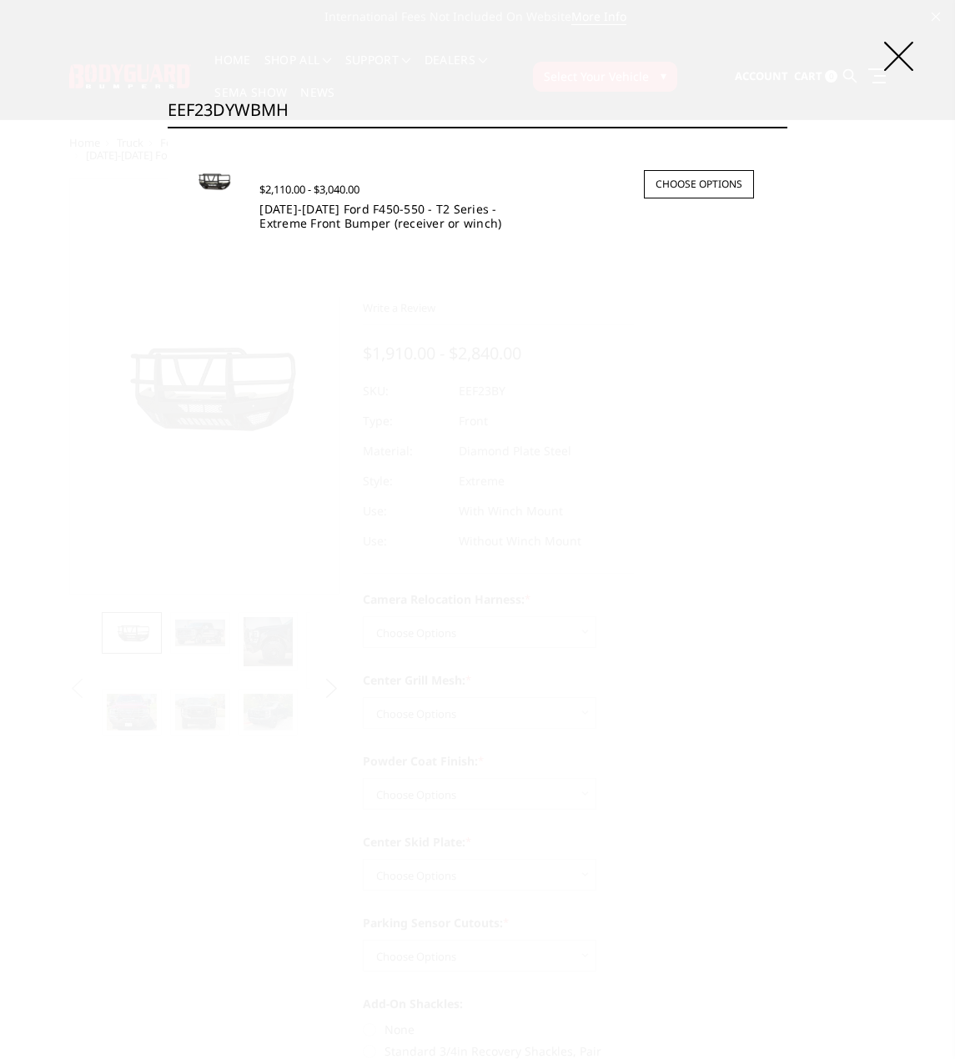
type input "EEF23DYWBMH"
click at [390, 208] on link "[DATE]-[DATE] Ford F450-550 - T2 Series - Extreme Front Bumper (receiver or win…" at bounding box center [380, 216] width 242 height 30
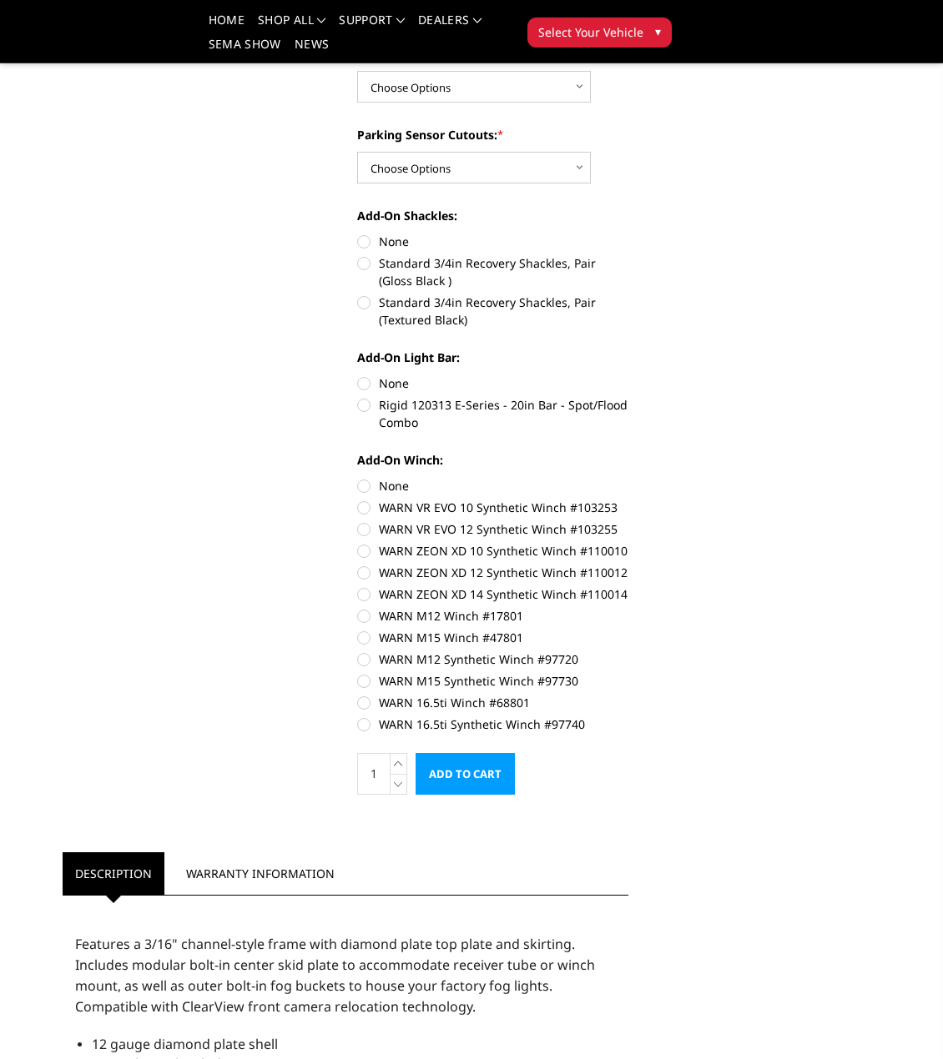
scroll to position [918, 0]
